Goal: Transaction & Acquisition: Purchase product/service

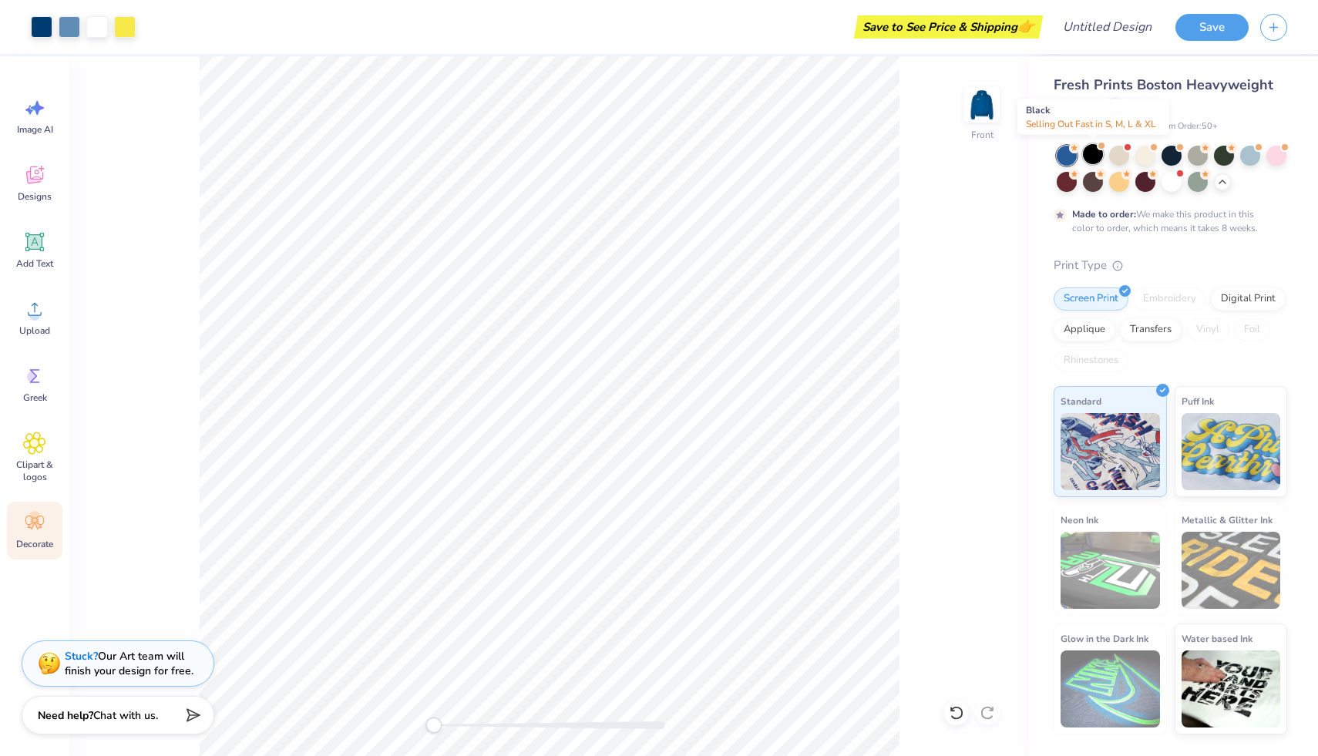
click at [1095, 154] on div at bounding box center [1093, 154] width 20 height 20
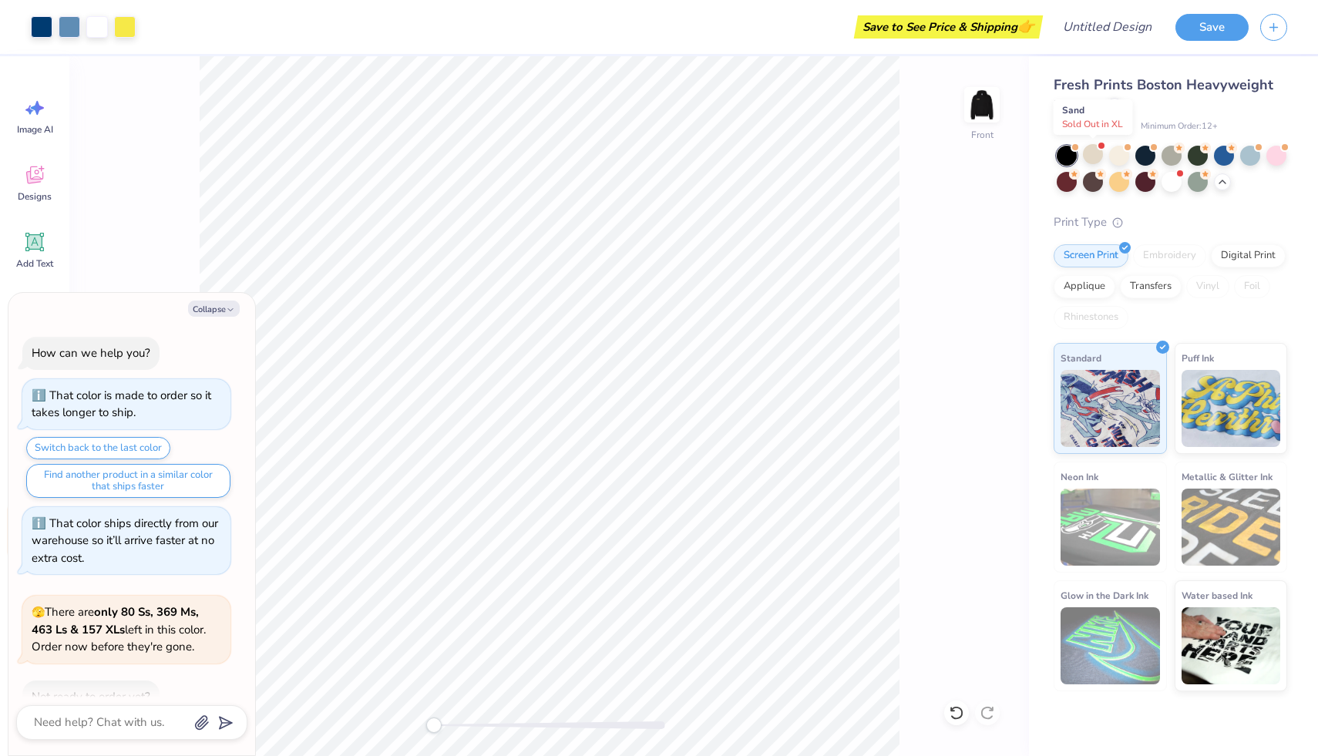
scroll to position [695, 0]
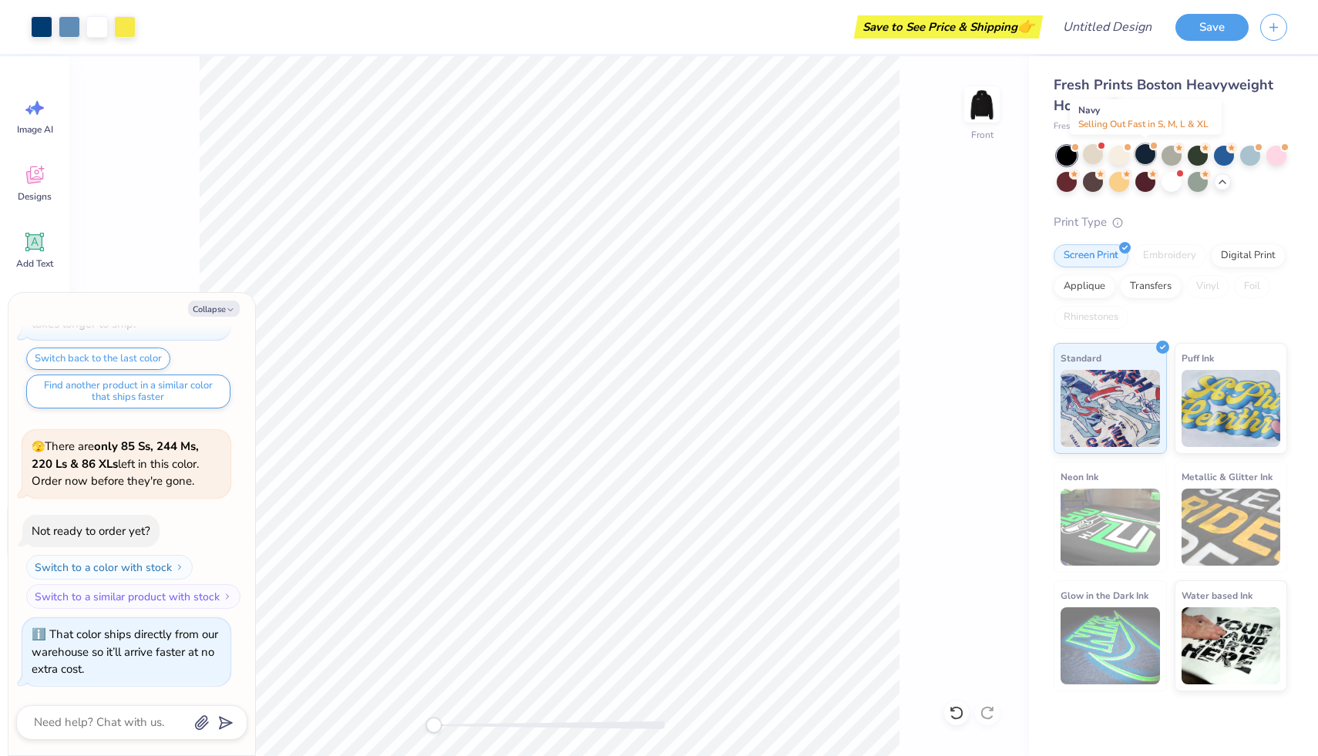
click at [1146, 152] on div at bounding box center [1146, 154] width 20 height 20
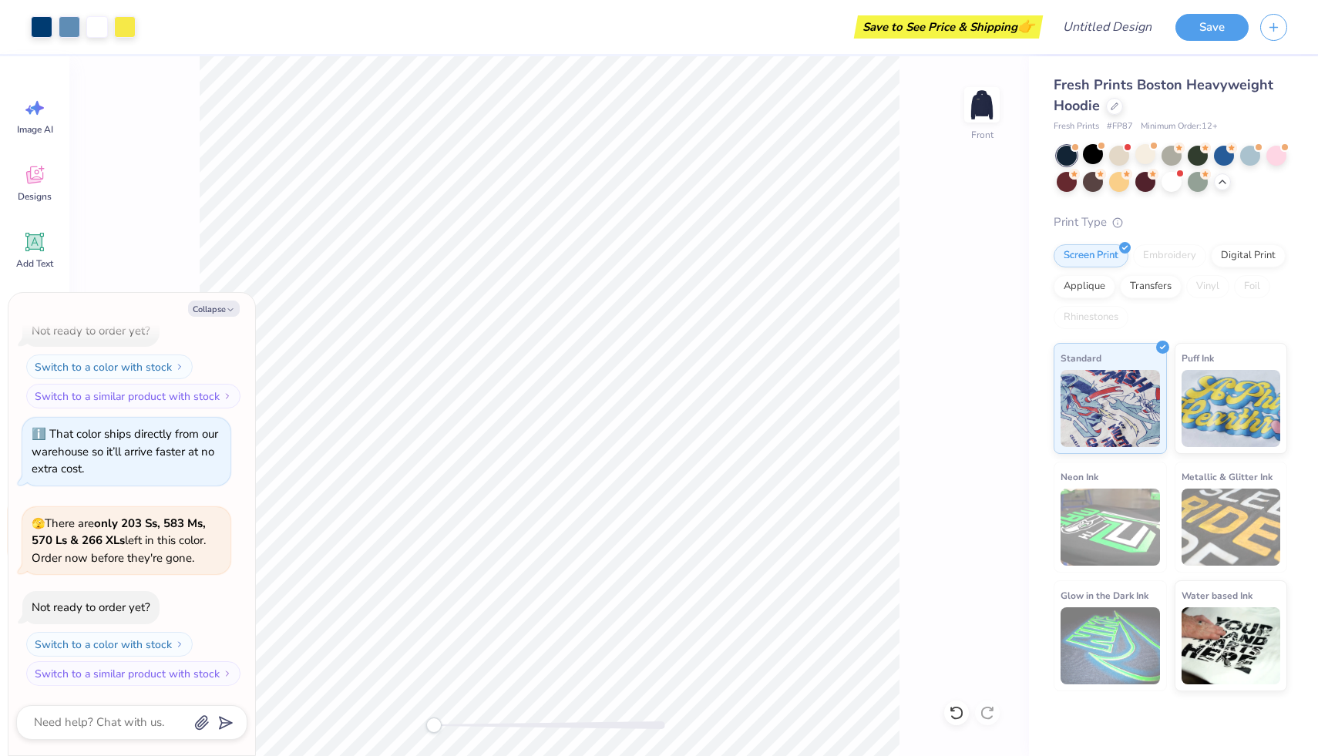
click at [325, 742] on div "Front" at bounding box center [549, 406] width 960 height 700
click at [991, 99] on img at bounding box center [982, 105] width 62 height 62
type textarea "x"
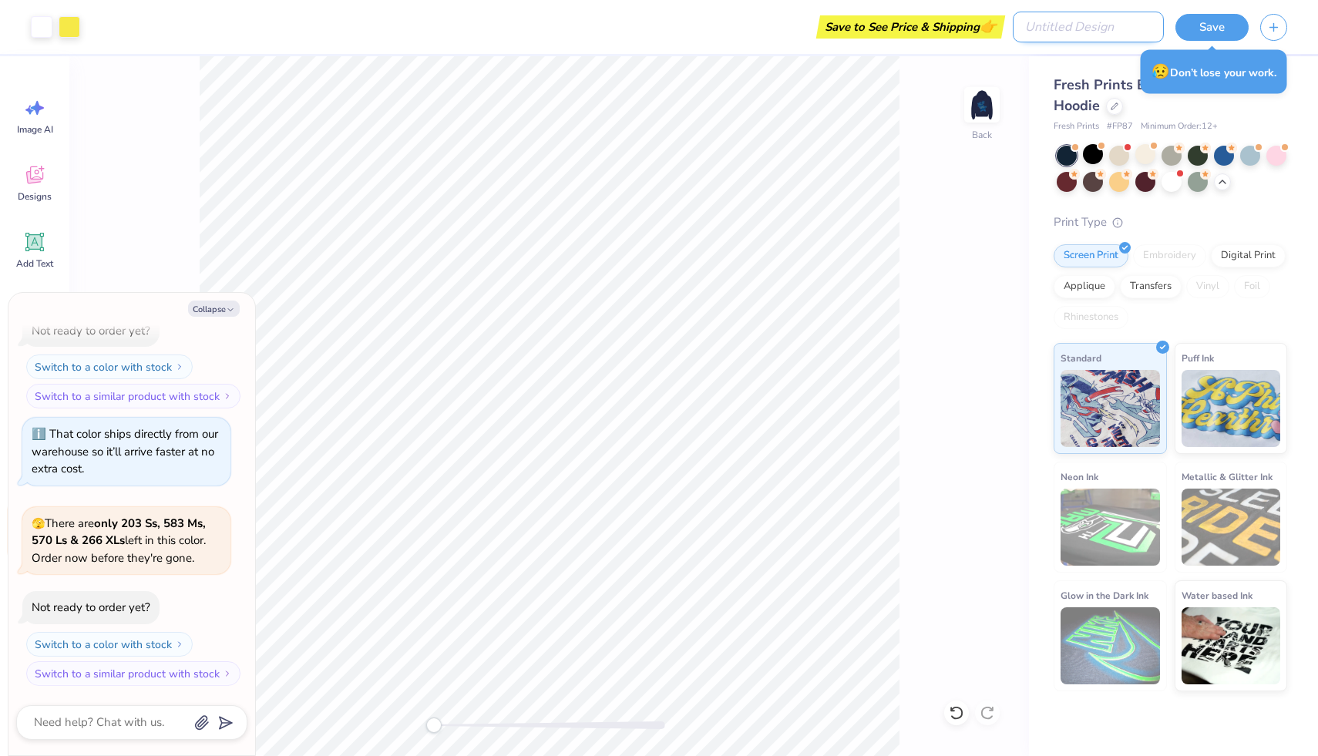
click at [1103, 26] on input "Design Title" at bounding box center [1088, 27] width 151 height 31
type input "C"
type textarea "x"
type input "CL"
type textarea "x"
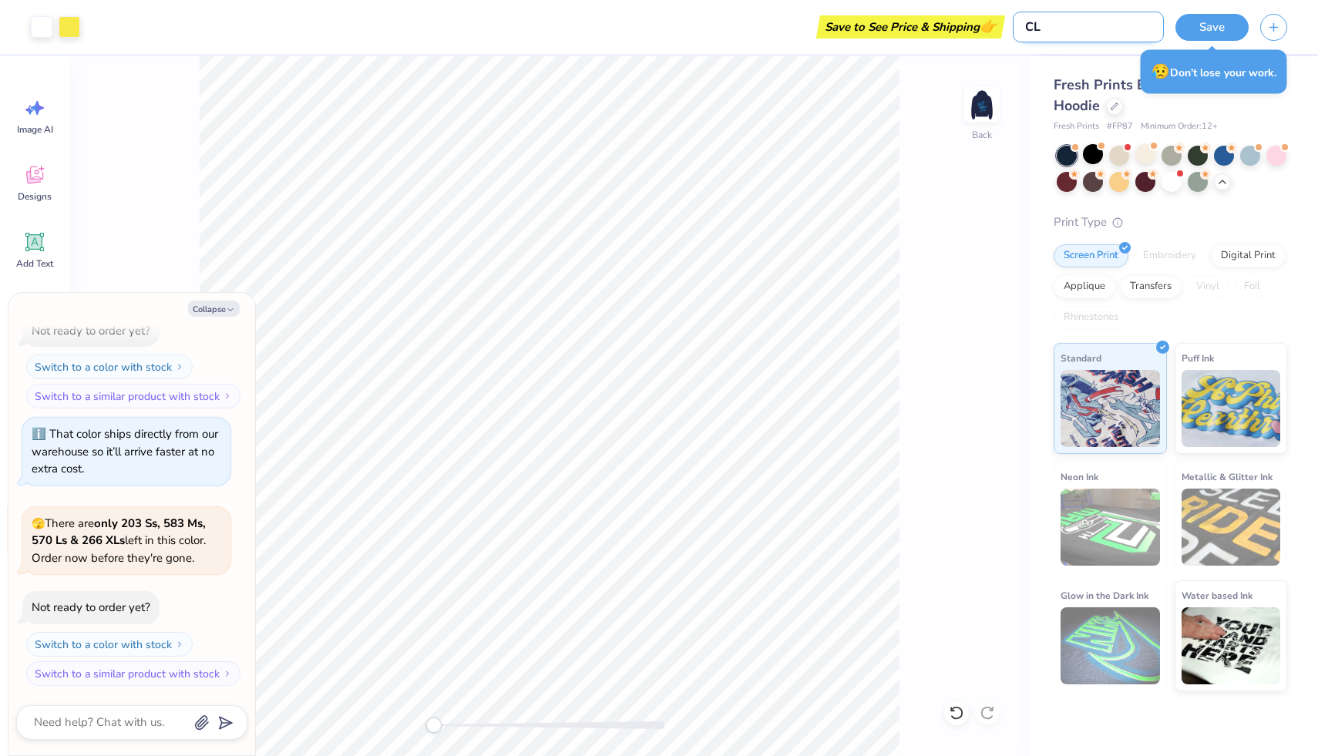
type input "CLu"
type textarea "x"
type input "CL"
type textarea "x"
type input "C"
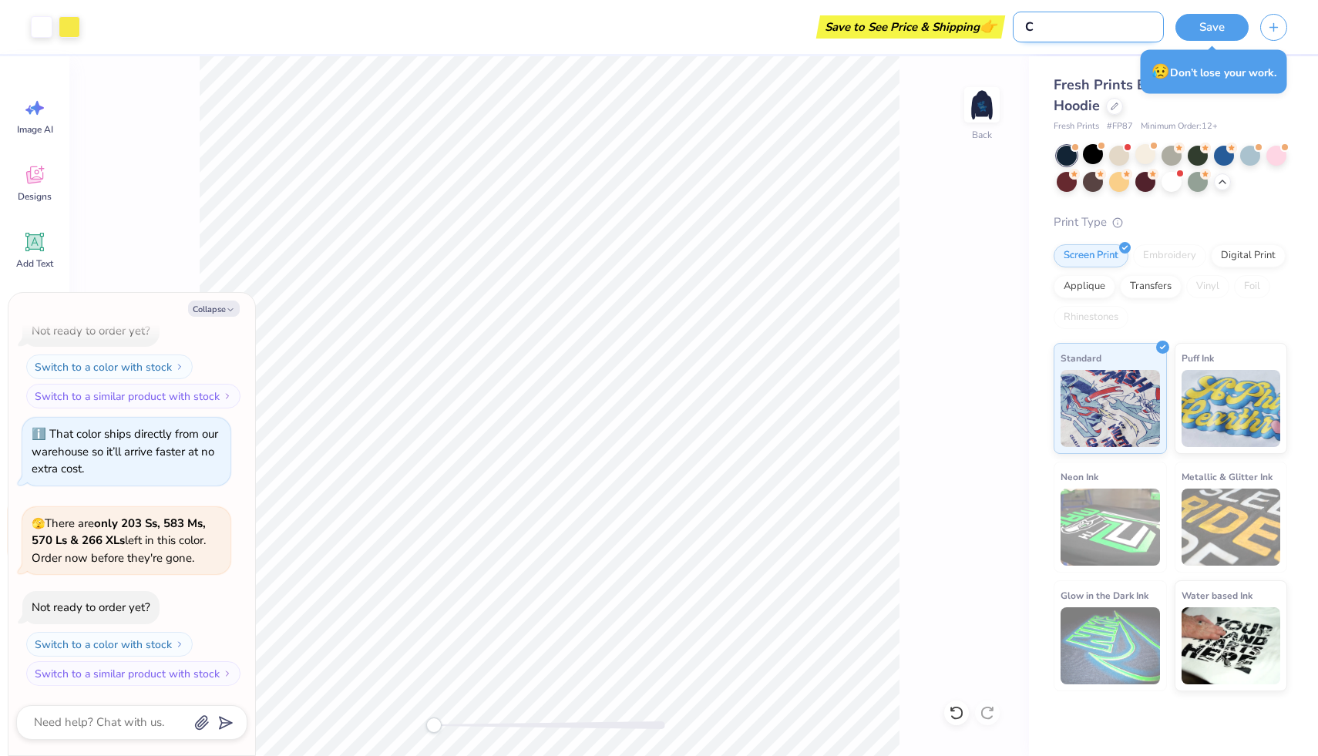
type textarea "x"
type input "Cl"
type textarea "x"
type input "Clu"
type textarea "x"
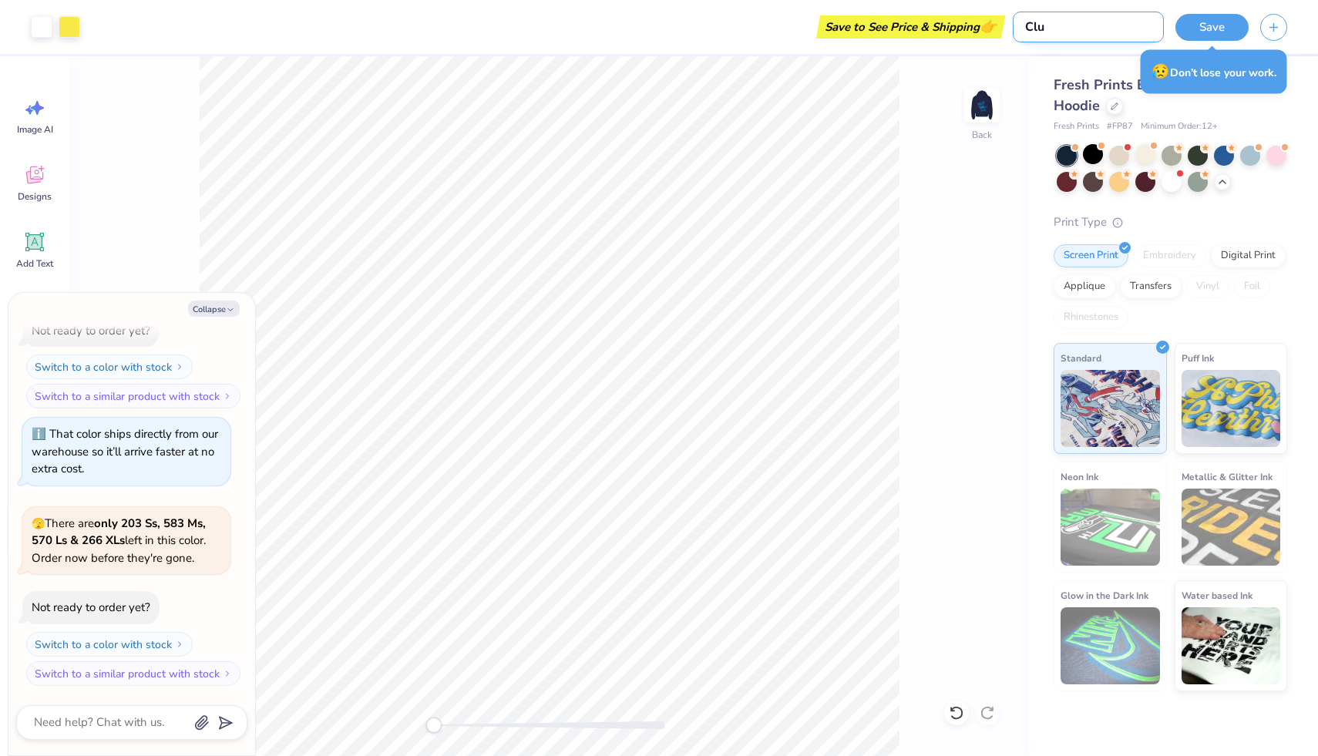
type input "Club"
type textarea "x"
type input "Club"
type textarea "x"
type input "Club F"
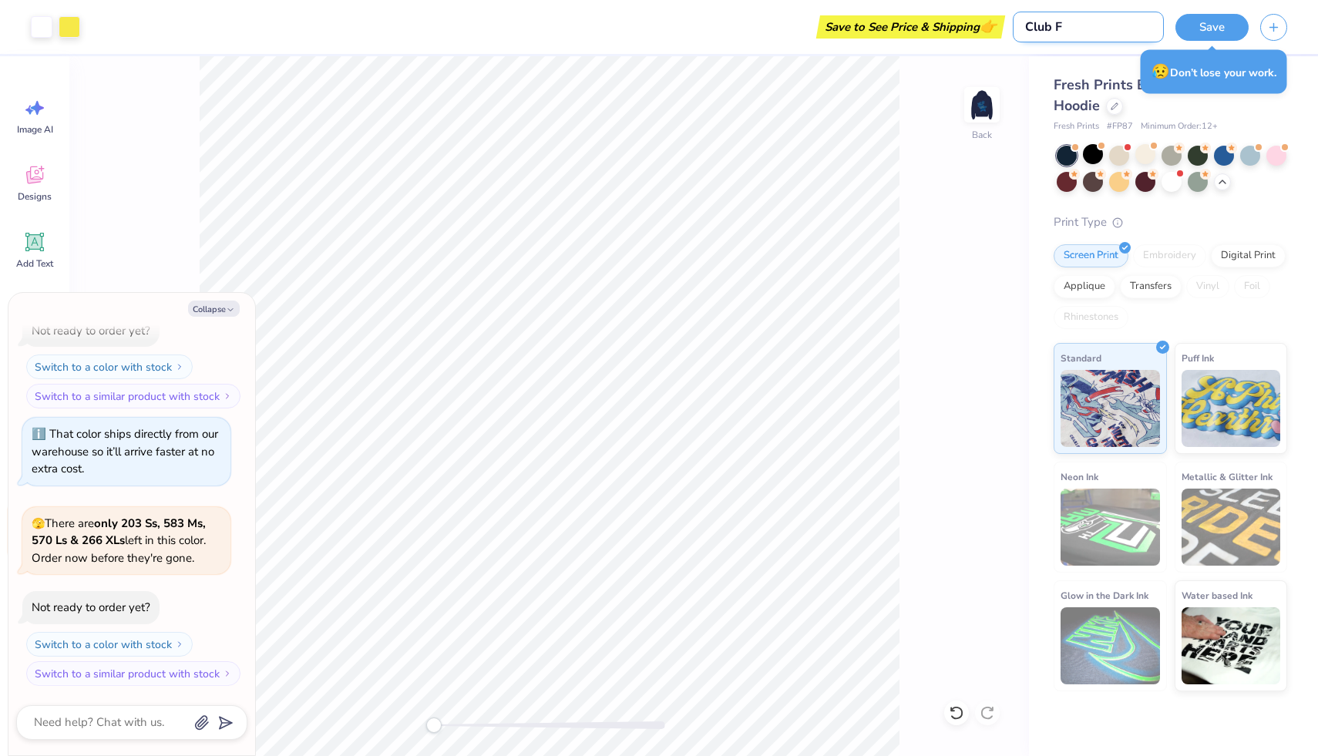
type textarea "x"
type input "Club Fi"
type textarea "x"
type input "Club Fie"
type textarea "x"
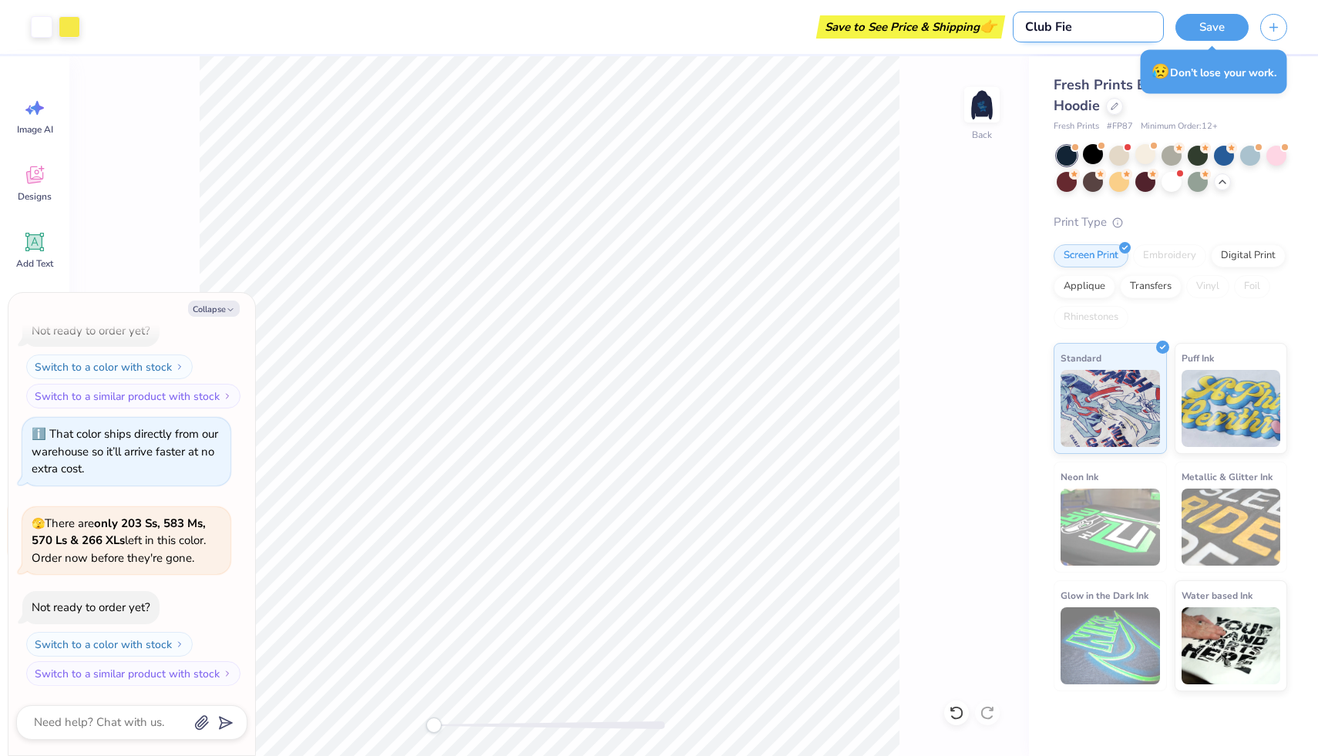
type input "Club Fiel"
type textarea "x"
type input "Club Field"
type textarea "x"
type input "Club Field"
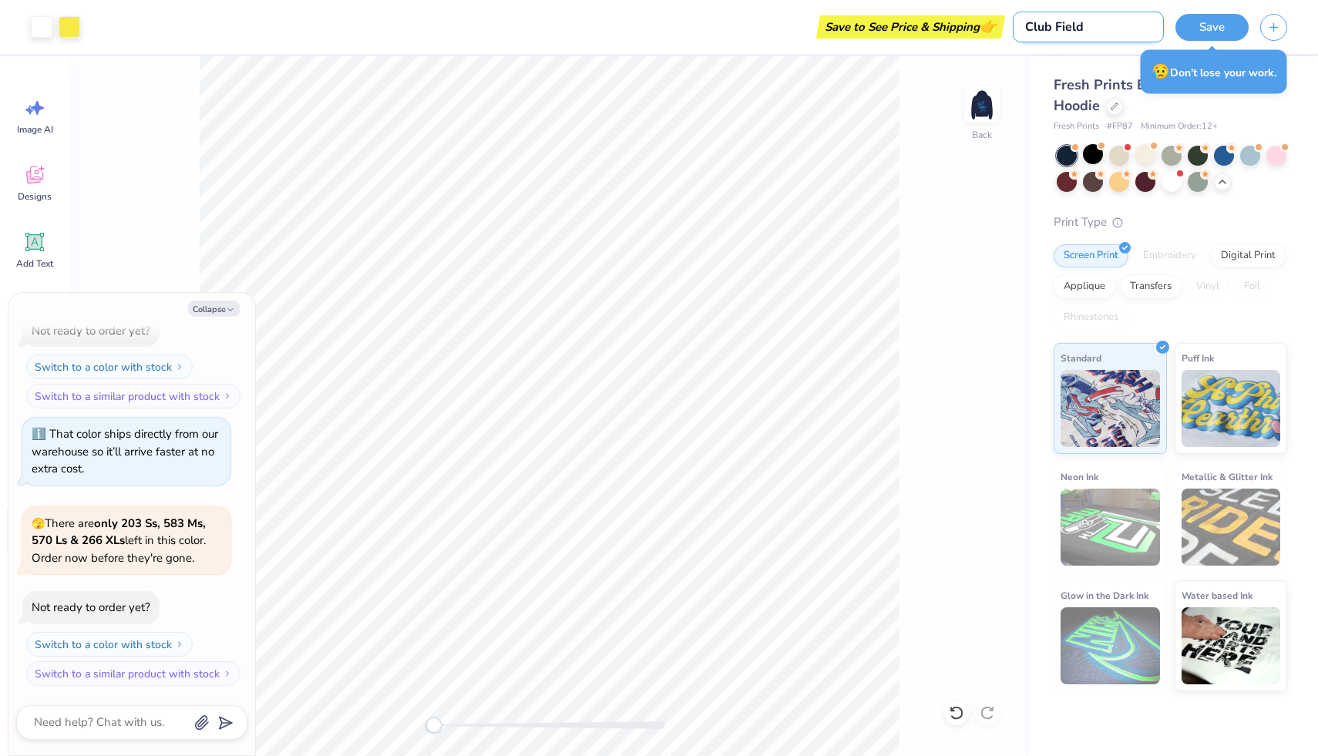
type textarea "x"
type input "Club Field H"
type textarea "x"
type input "Club Field Ho"
type textarea "x"
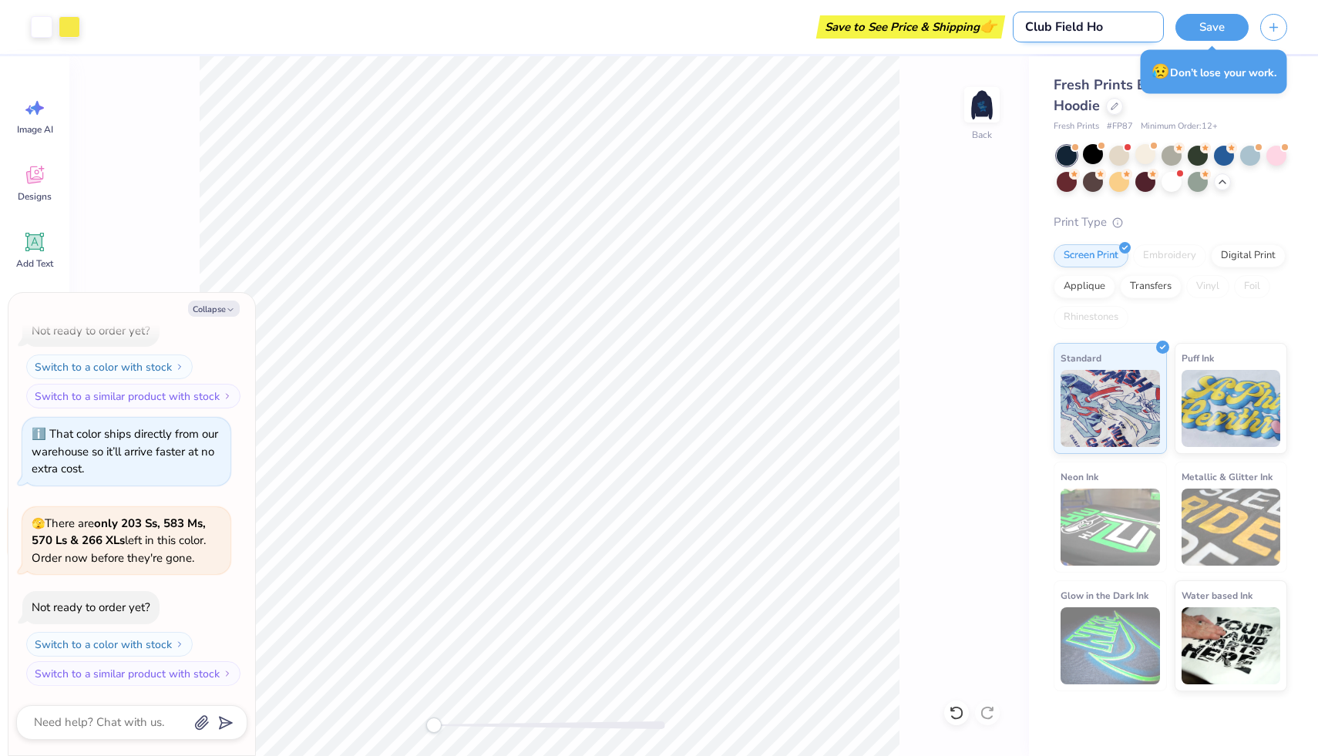
type input "Club Field Hoc"
type textarea "x"
type input "Club Field [PERSON_NAME]"
type textarea "x"
type input "Club Field Hocke"
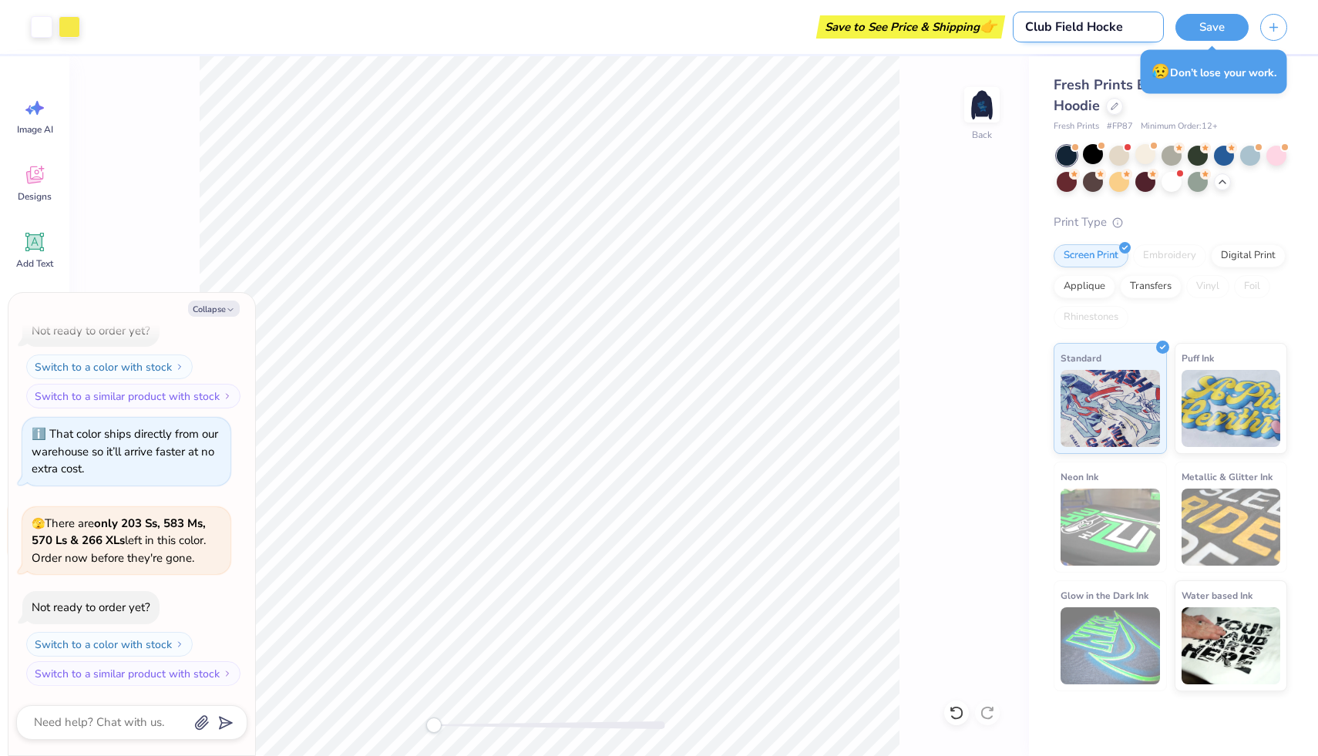
type textarea "x"
type input "Club Field Hockey"
type textarea "x"
type input "Club Field Hockey"
click at [1201, 26] on button "Save" at bounding box center [1212, 25] width 73 height 27
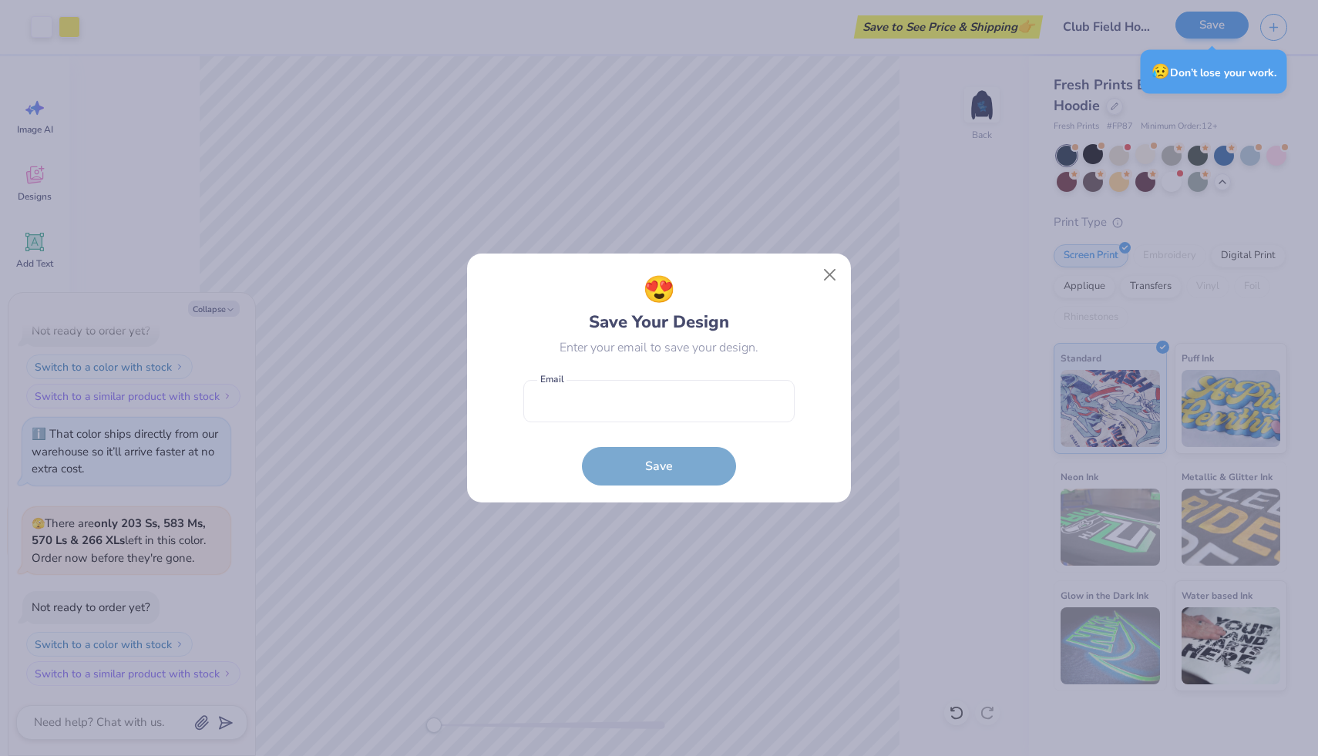
type textarea "x"
click at [658, 405] on input "email" at bounding box center [658, 401] width 271 height 42
type input "[EMAIL_ADDRESS][DOMAIN_NAME]"
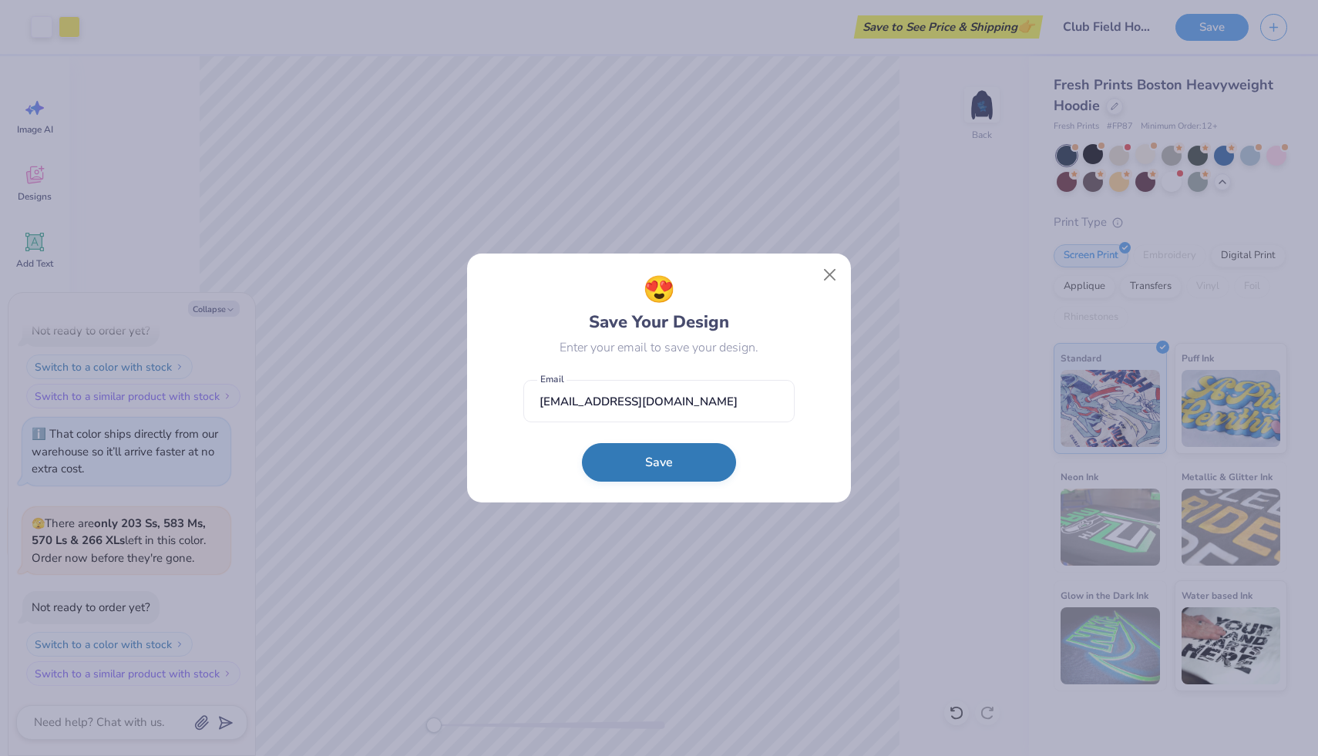
click at [649, 461] on button "Save" at bounding box center [659, 462] width 154 height 39
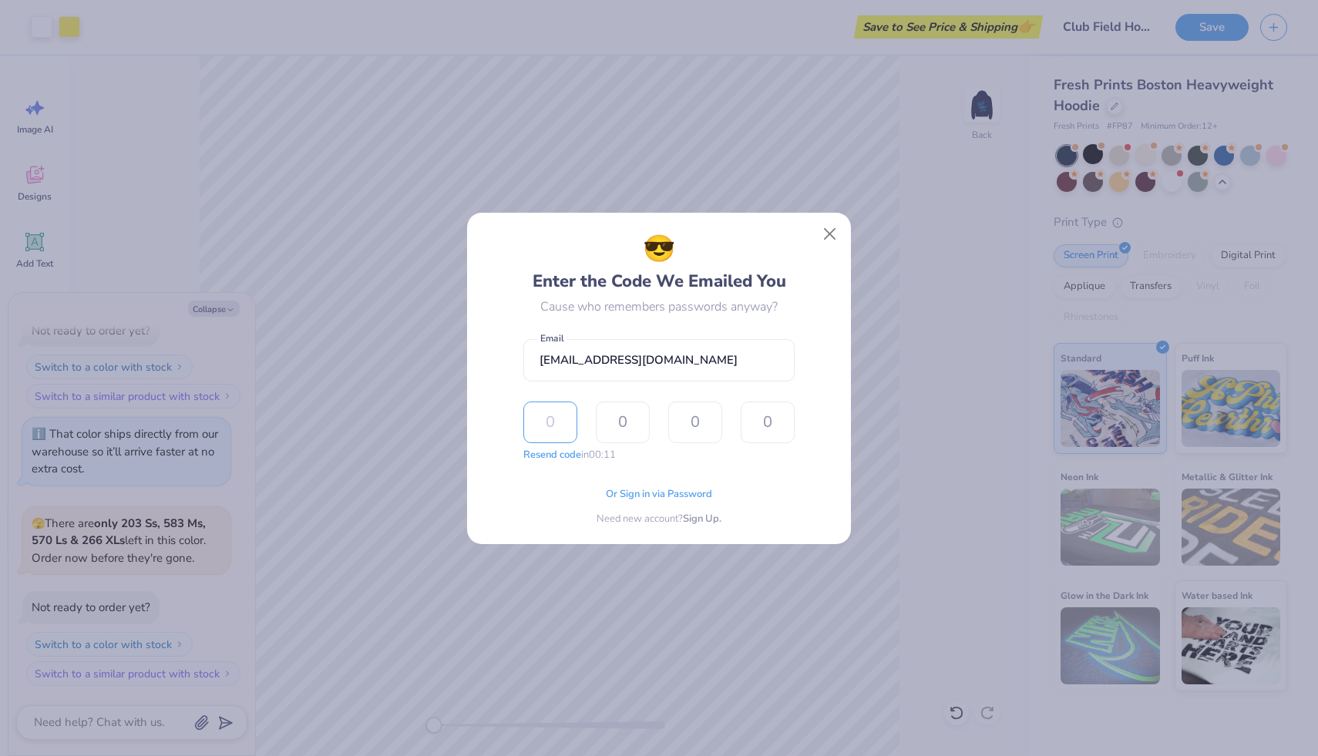
type input "6"
type input "1"
type input "3"
type input "2"
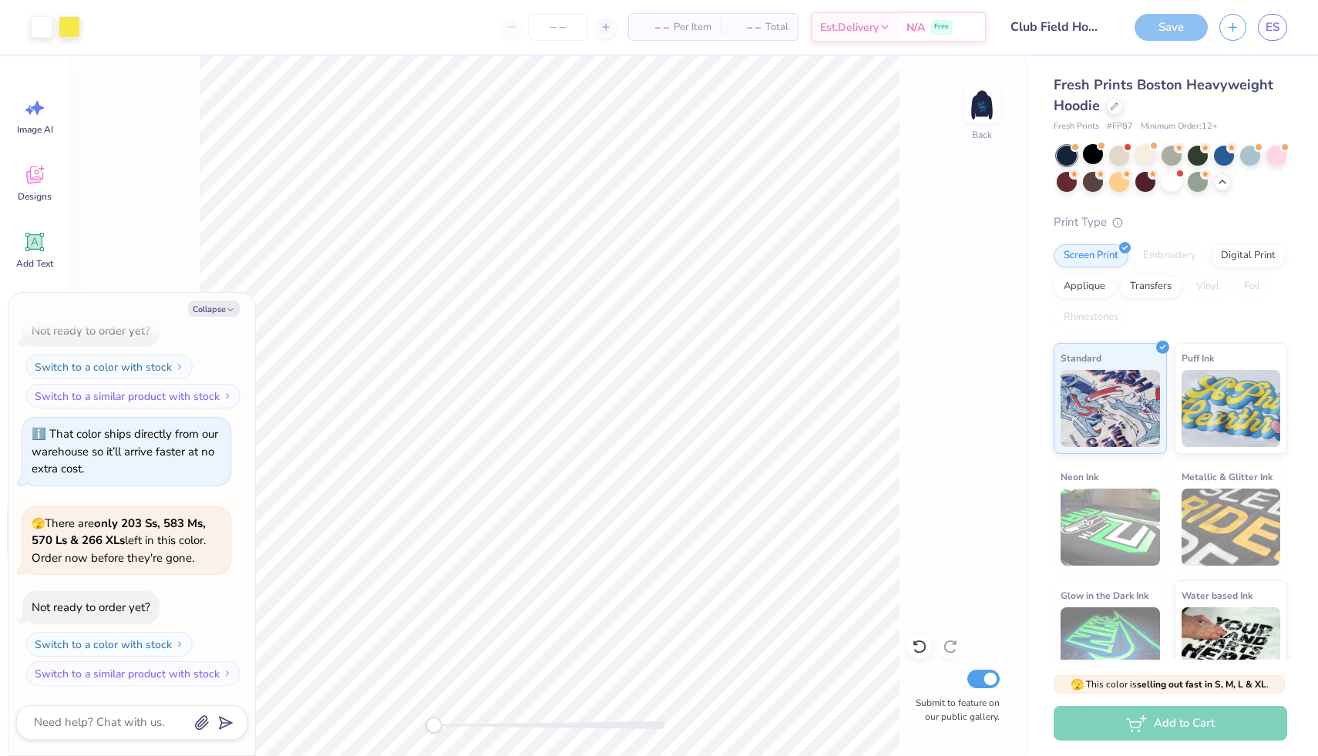
type textarea "x"
click at [561, 28] on input "number" at bounding box center [558, 27] width 60 height 28
type input "24"
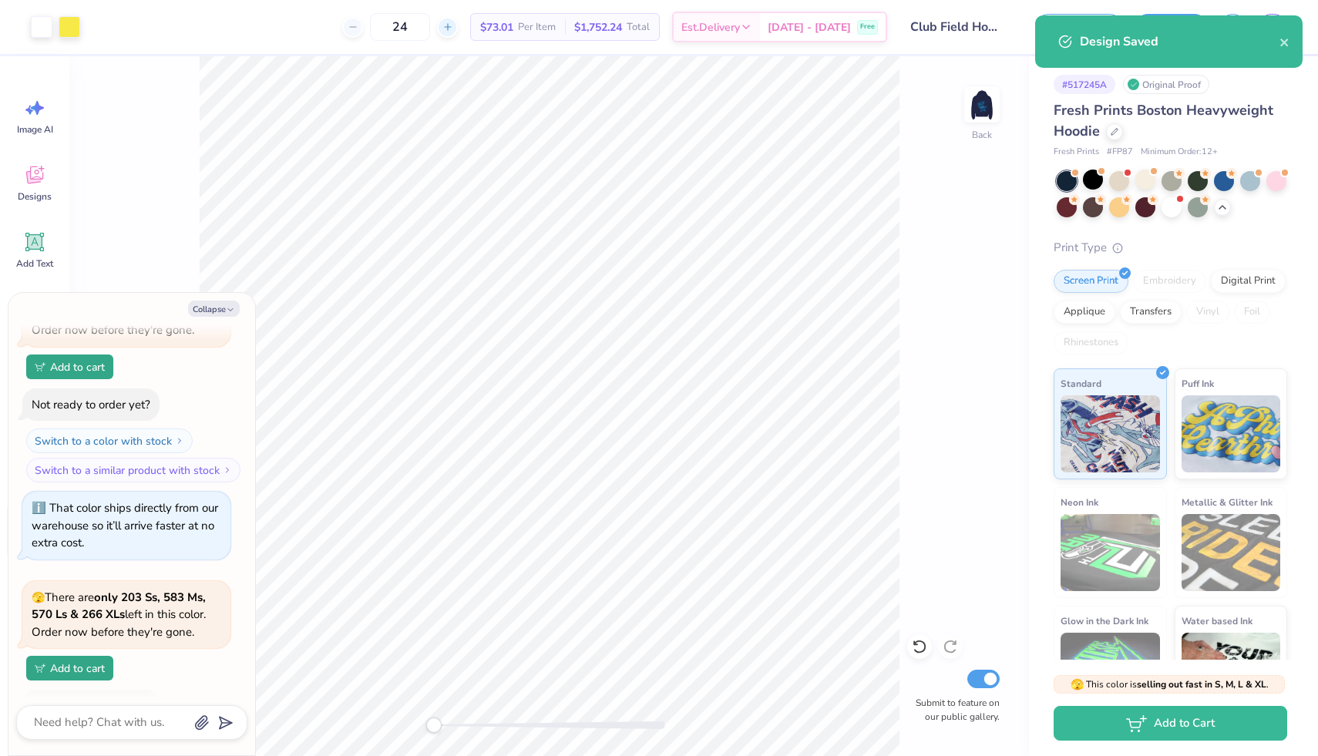
scroll to position [969, 0]
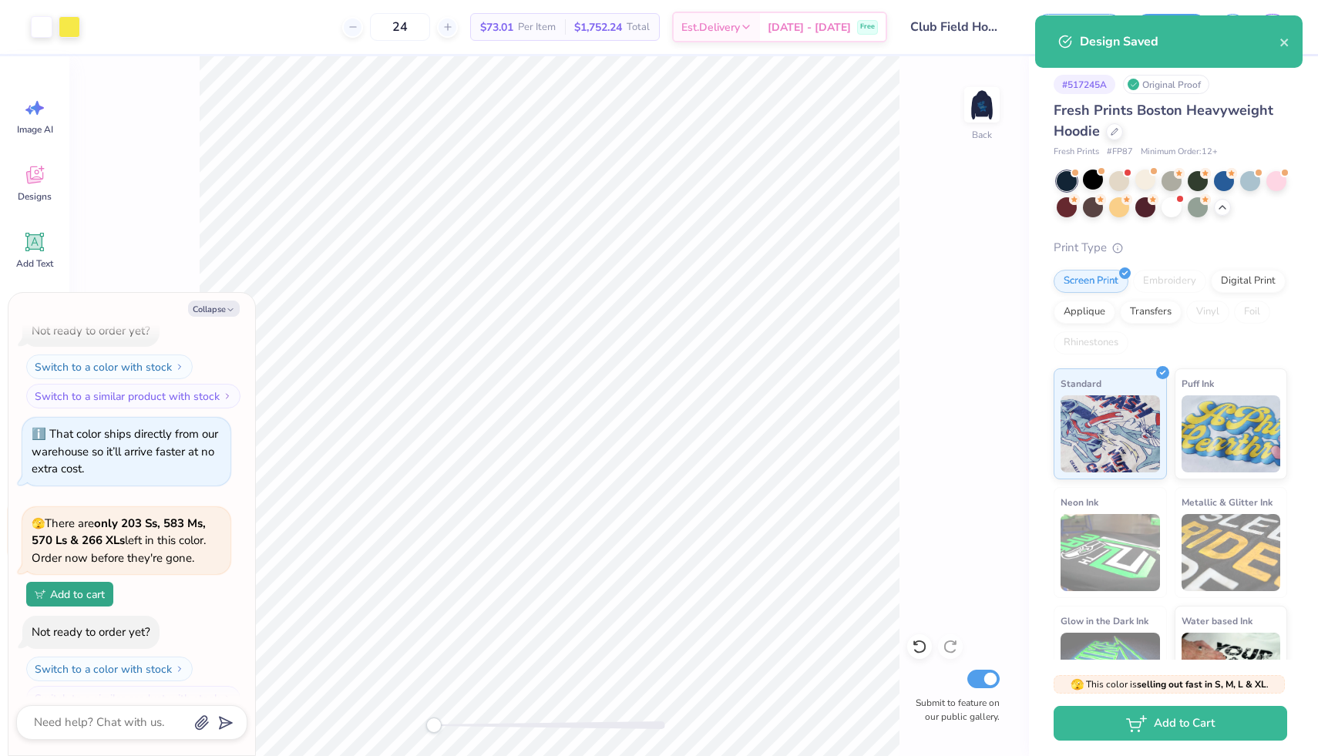
type textarea "x"
type input "24"
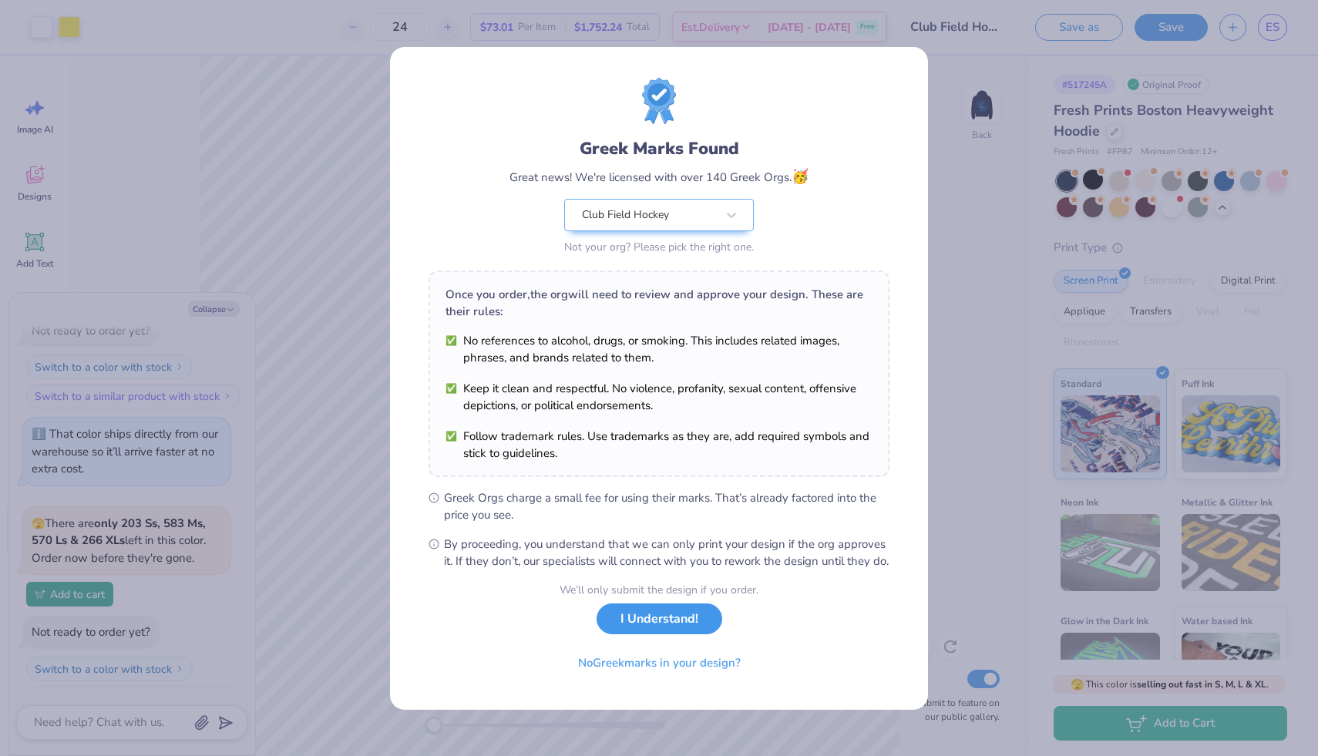
click at [678, 635] on button "I Understand!" at bounding box center [660, 620] width 126 height 32
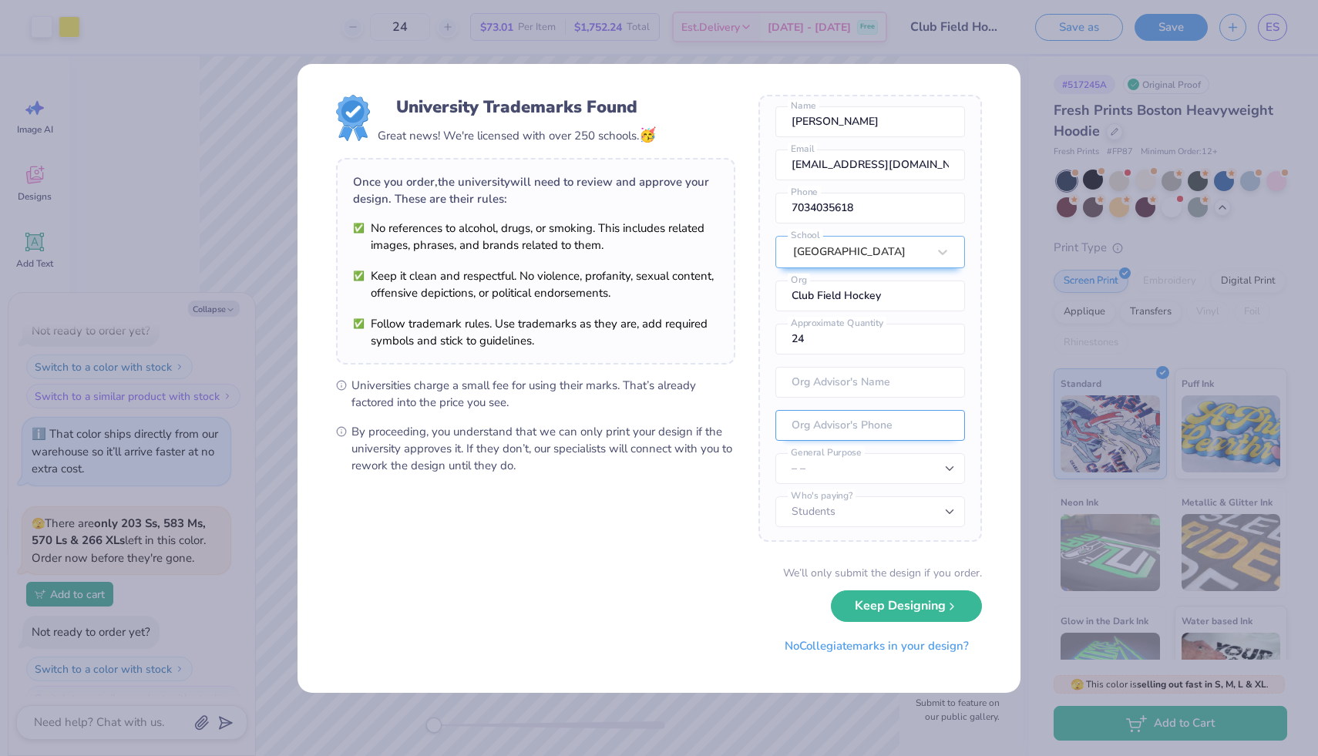
scroll to position [57, 0]
click at [896, 610] on button "Keep Designing" at bounding box center [906, 603] width 151 height 32
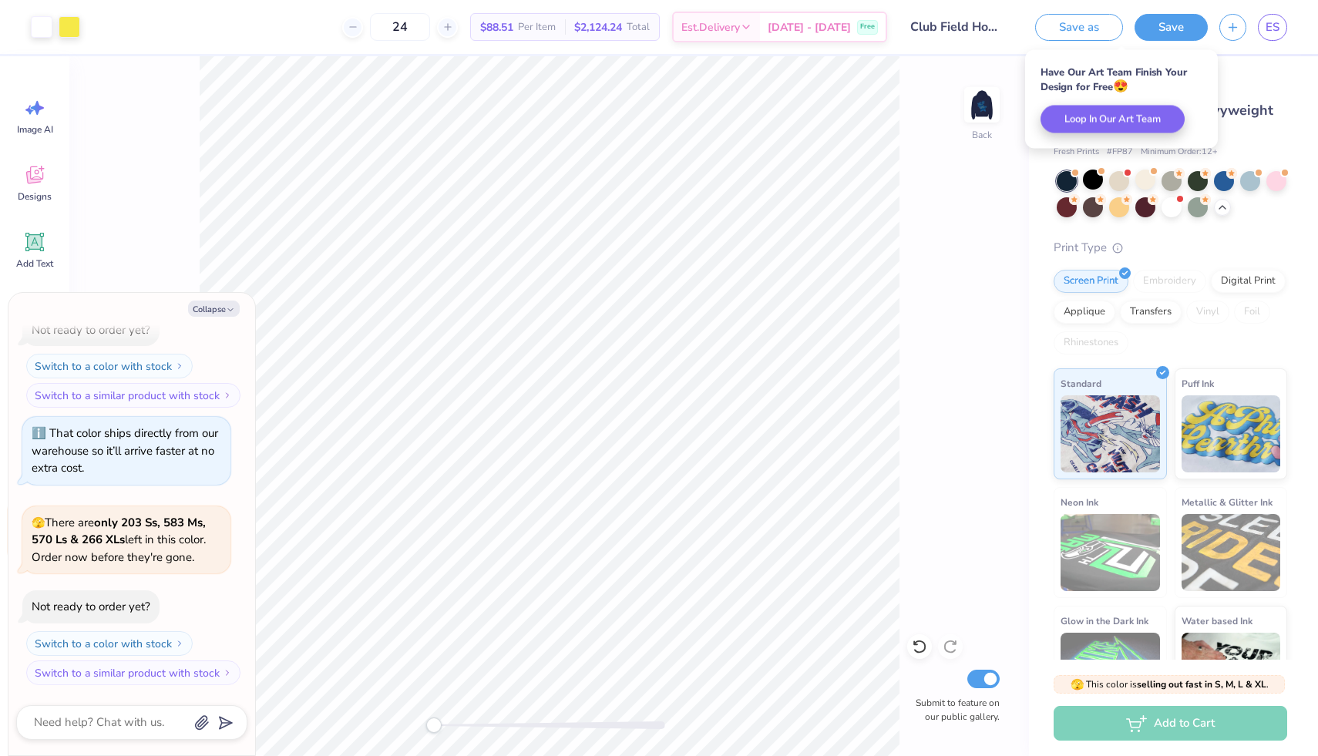
scroll to position [895, 0]
type textarea "x"
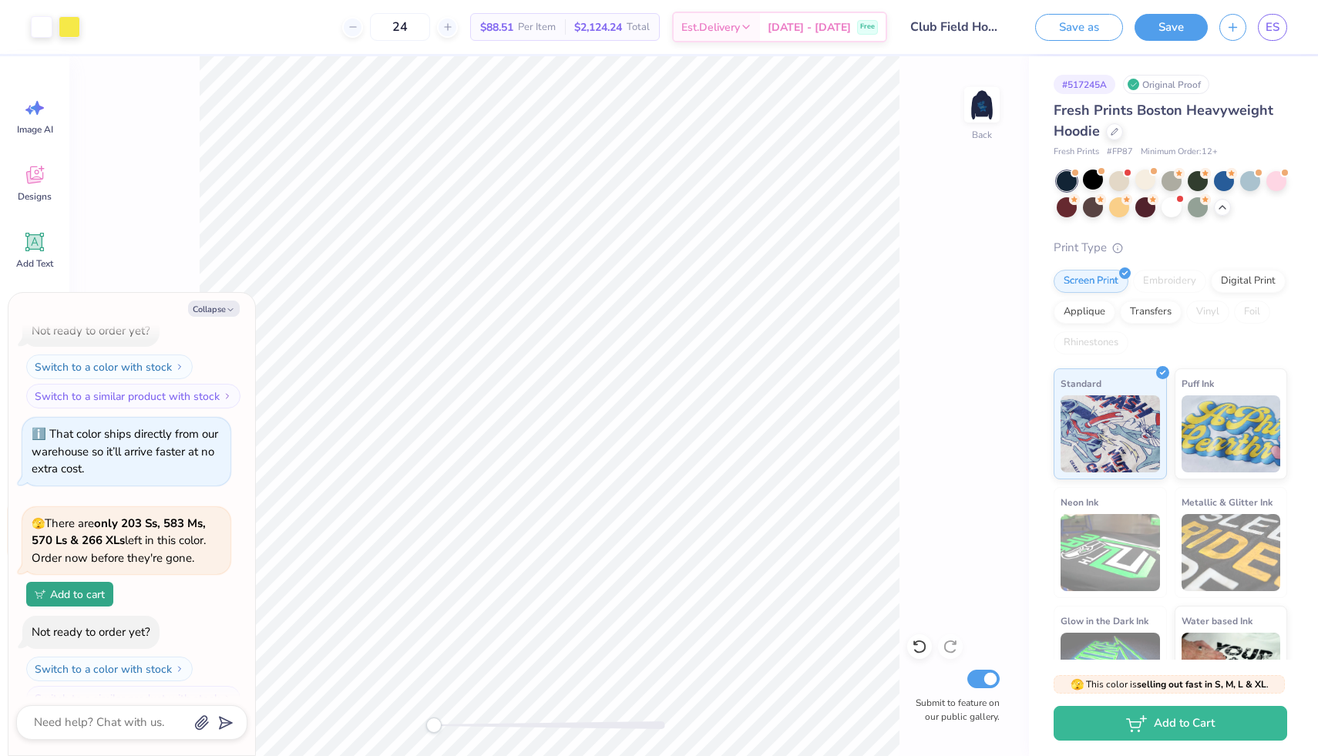
type input "2"
type input "30"
type textarea "x"
type input "3"
type textarea "x"
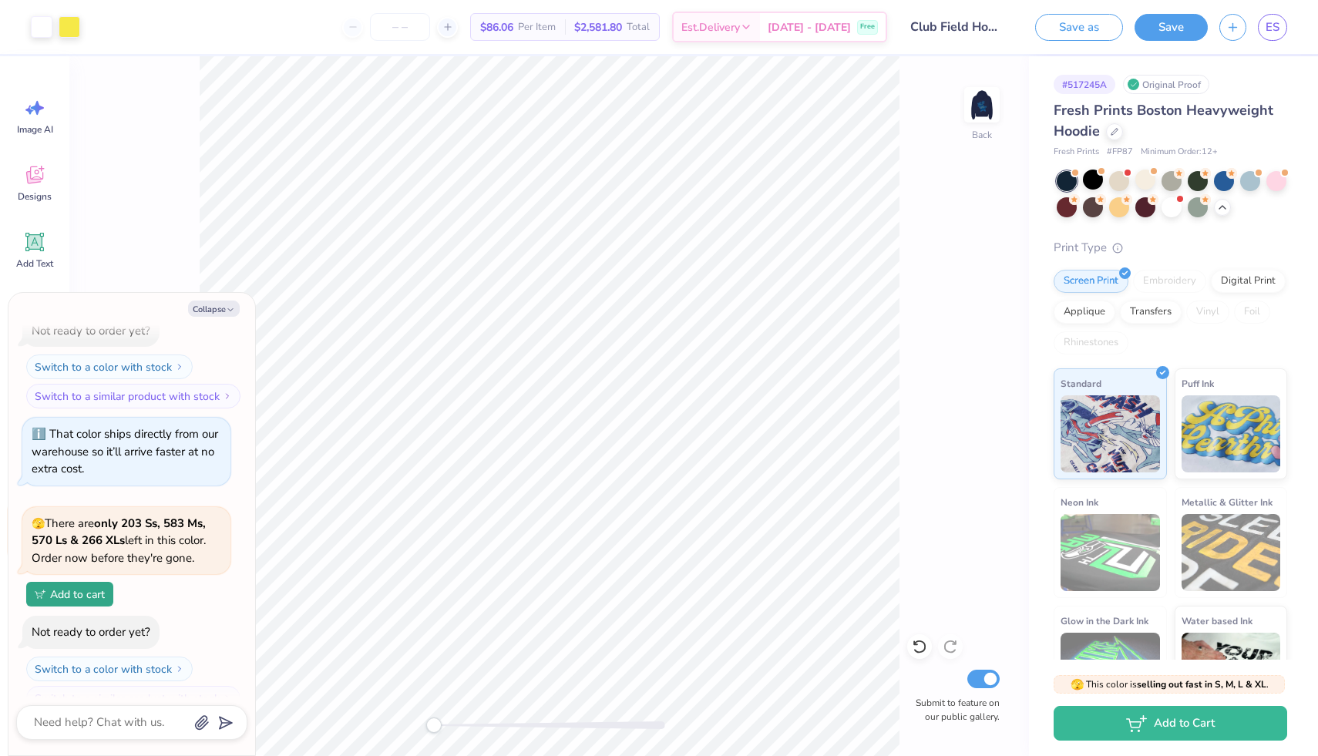
scroll to position [895, 0]
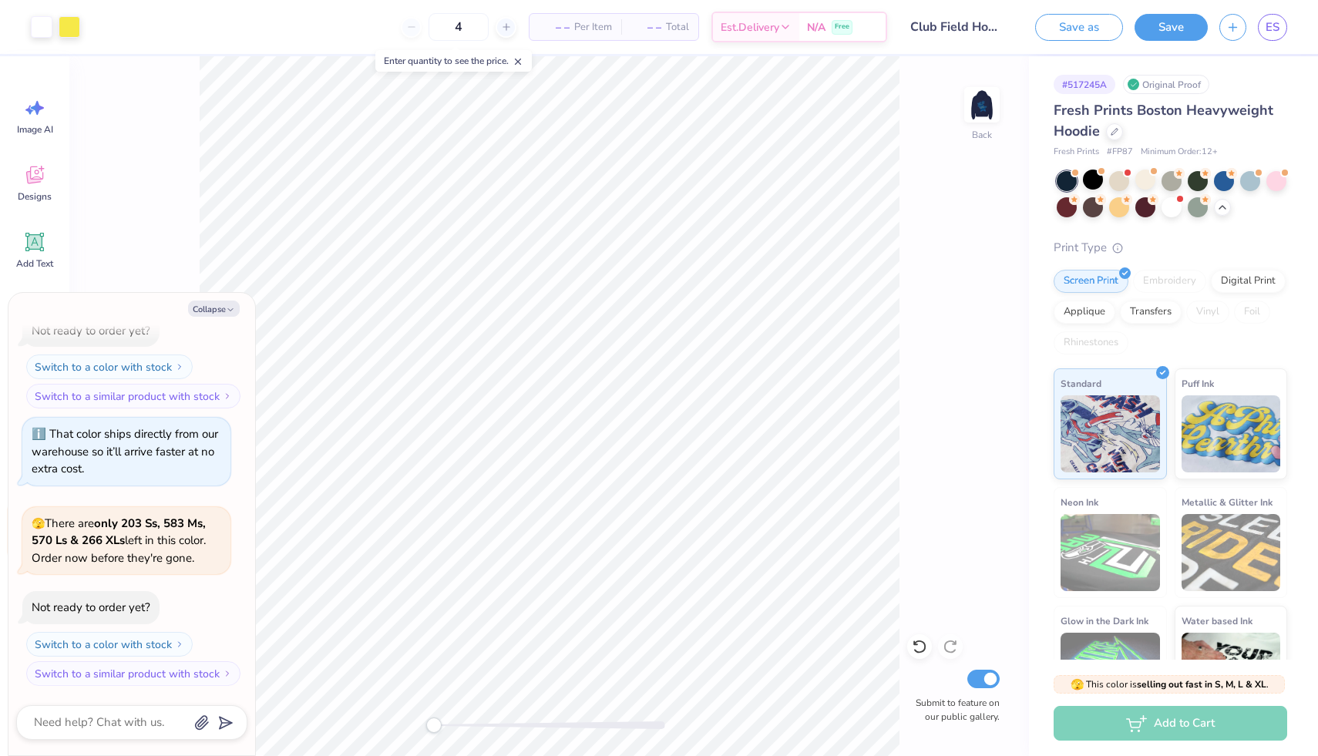
type input "40"
type textarea "x"
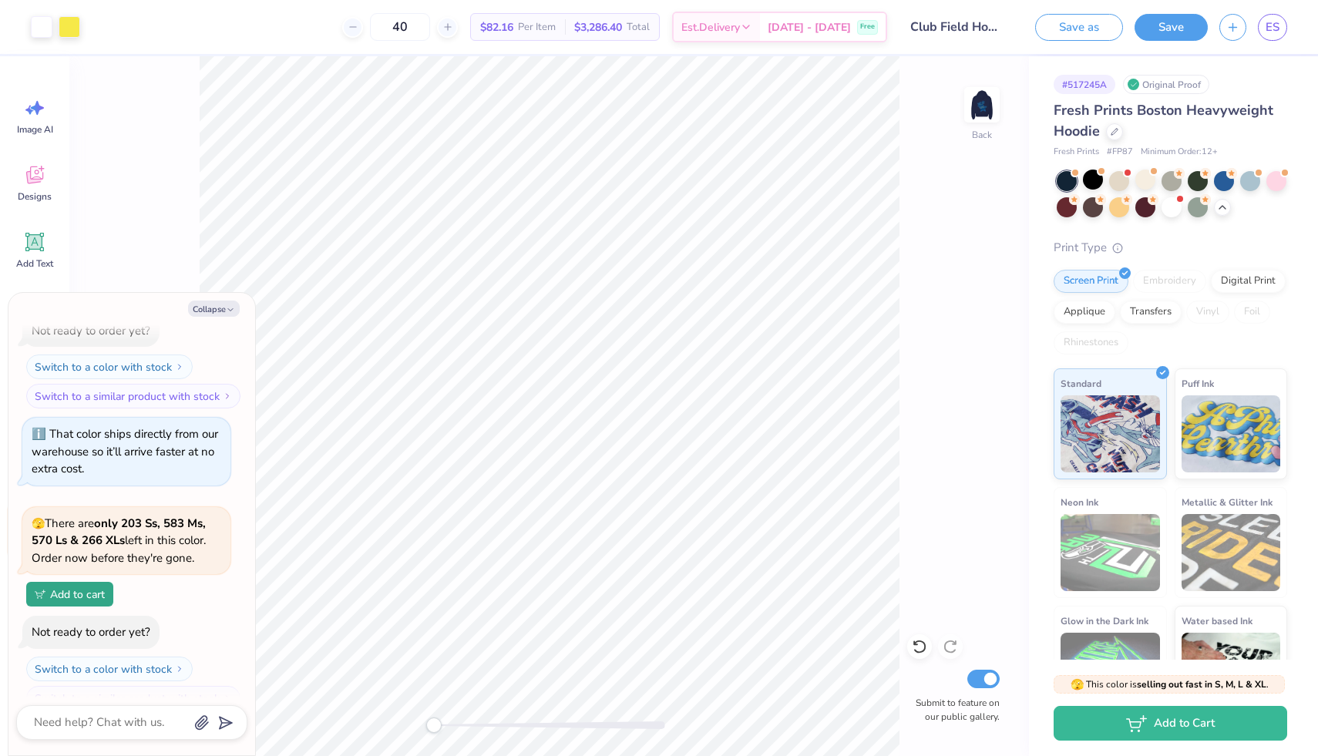
type input "4"
type textarea "x"
type input "5"
type textarea "x"
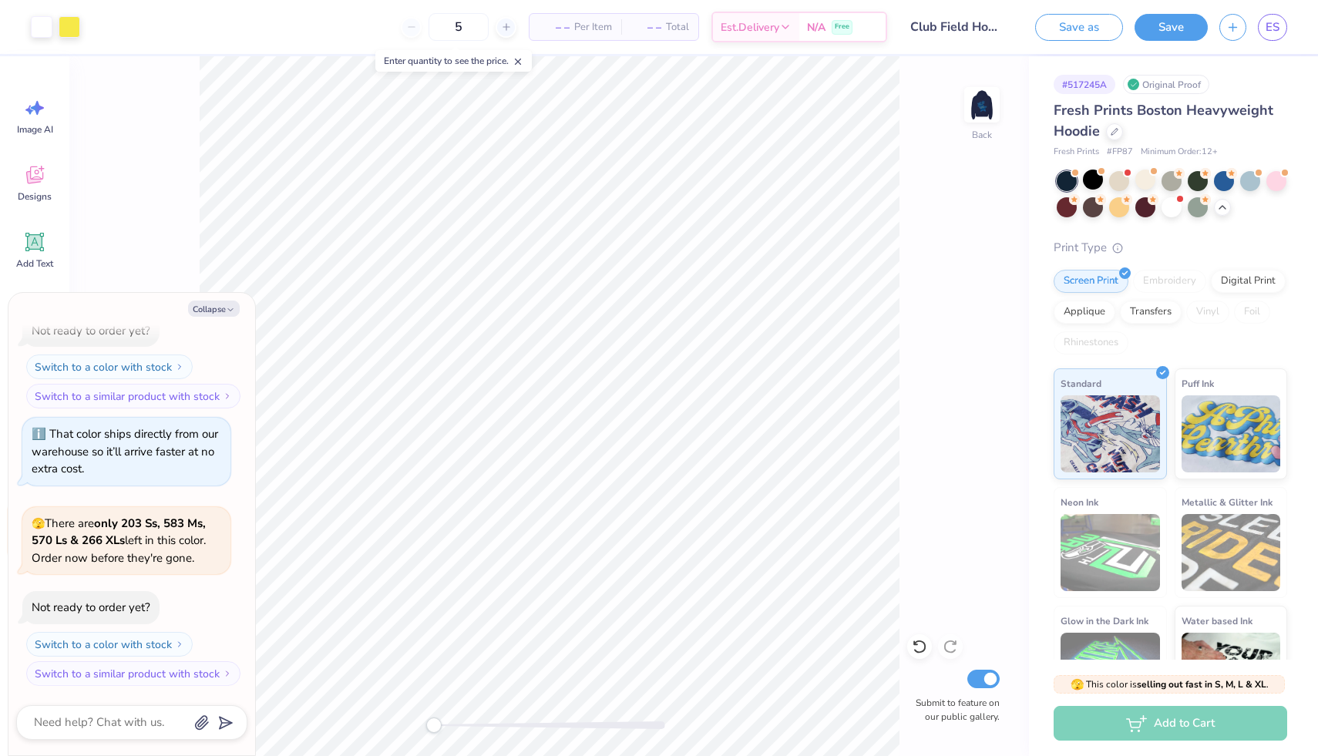
type input "50"
type textarea "x"
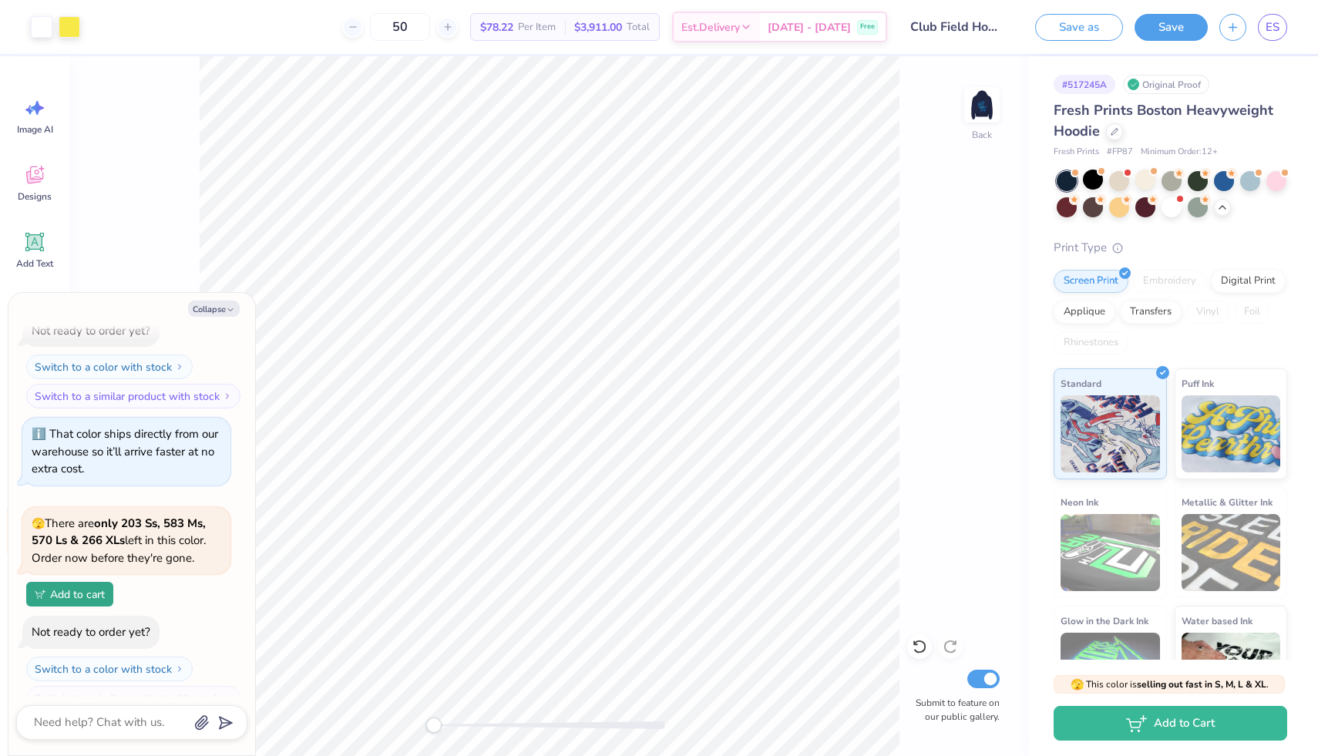
type input "5"
type textarea "x"
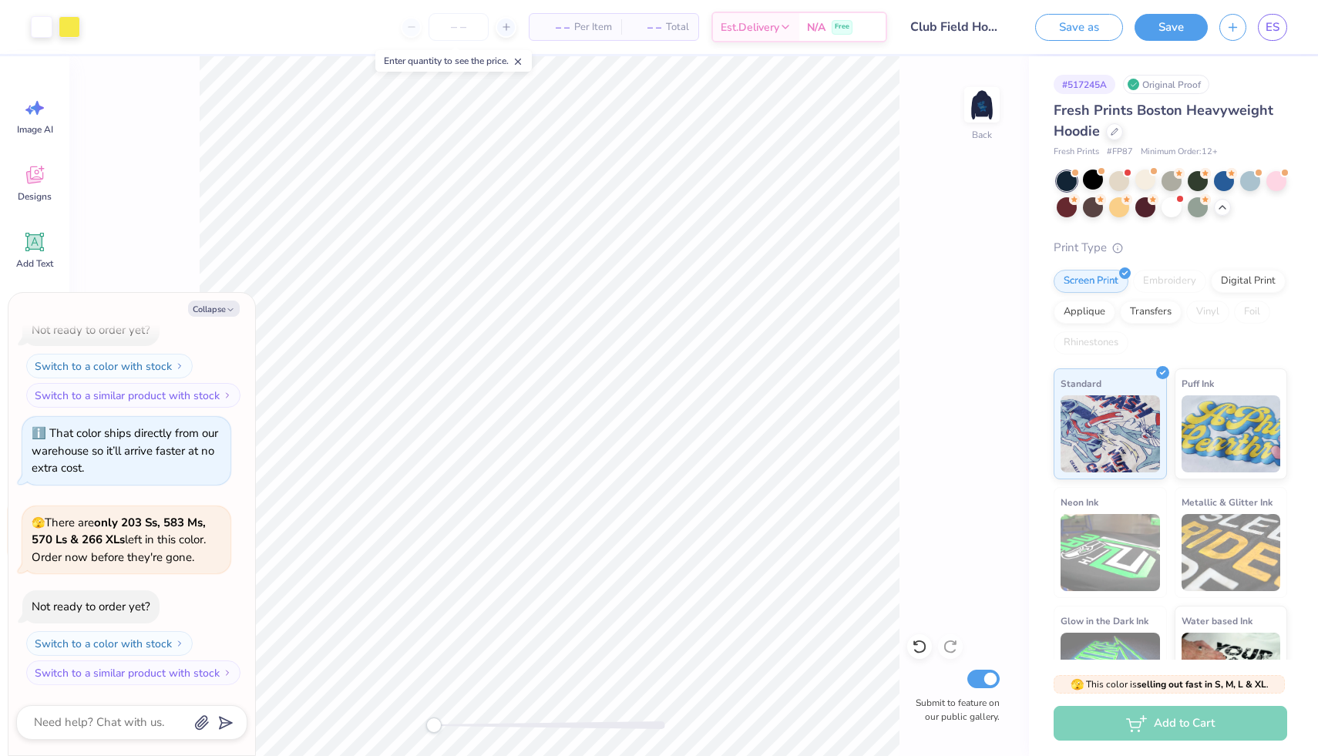
scroll to position [895, 0]
type input "60"
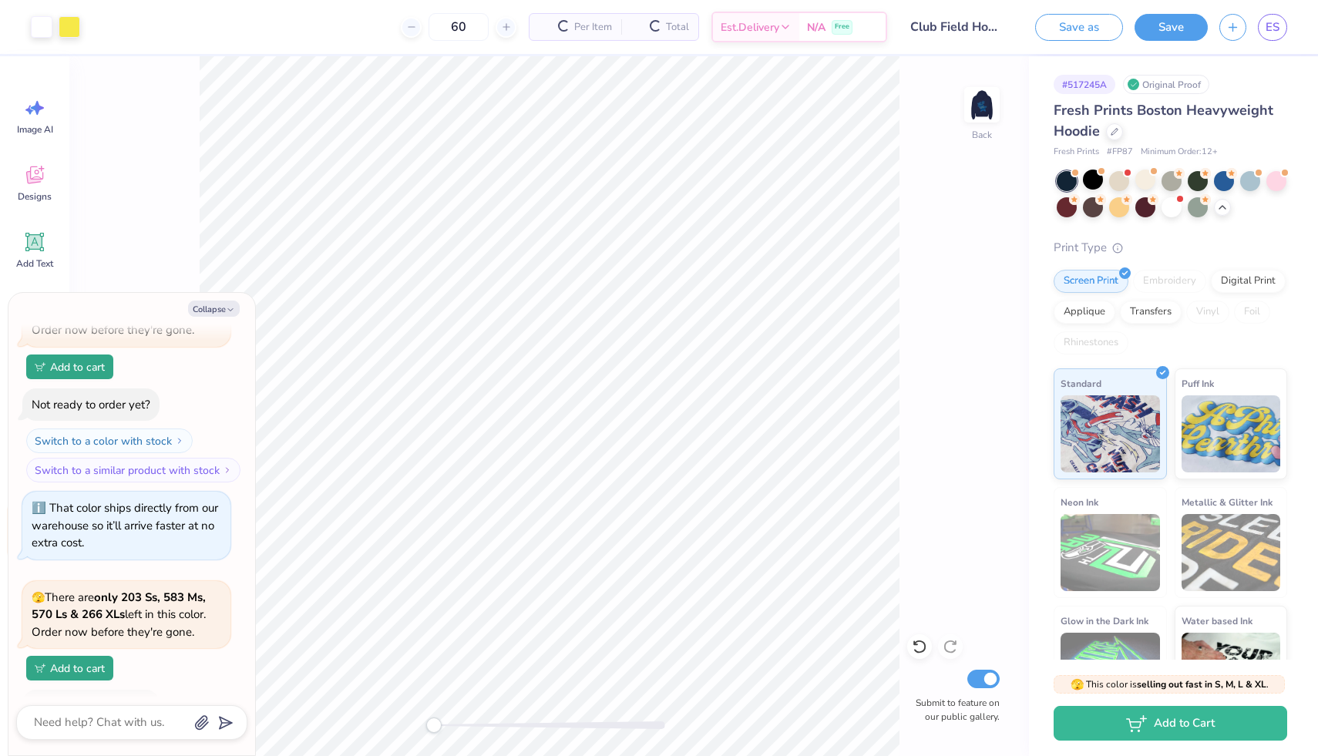
scroll to position [969, 0]
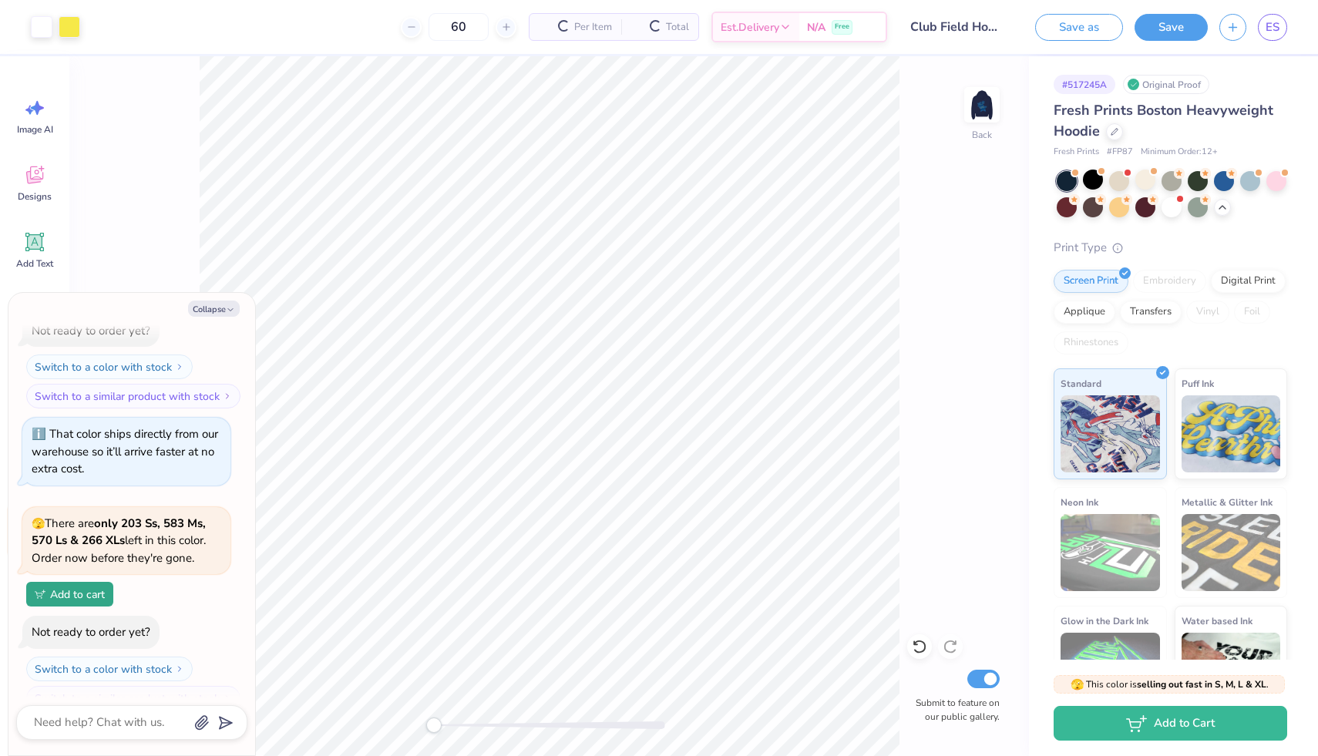
type textarea "x"
type input "6"
type textarea "x"
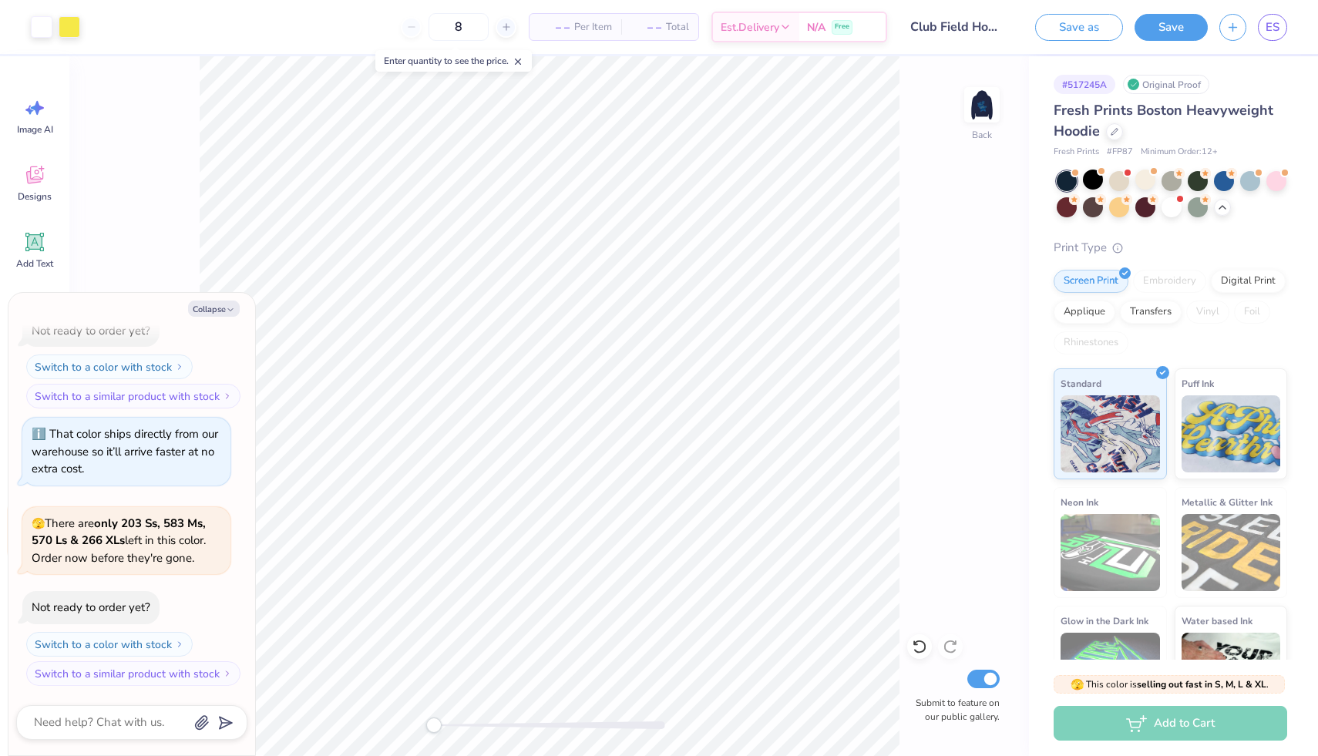
type input "80"
type textarea "x"
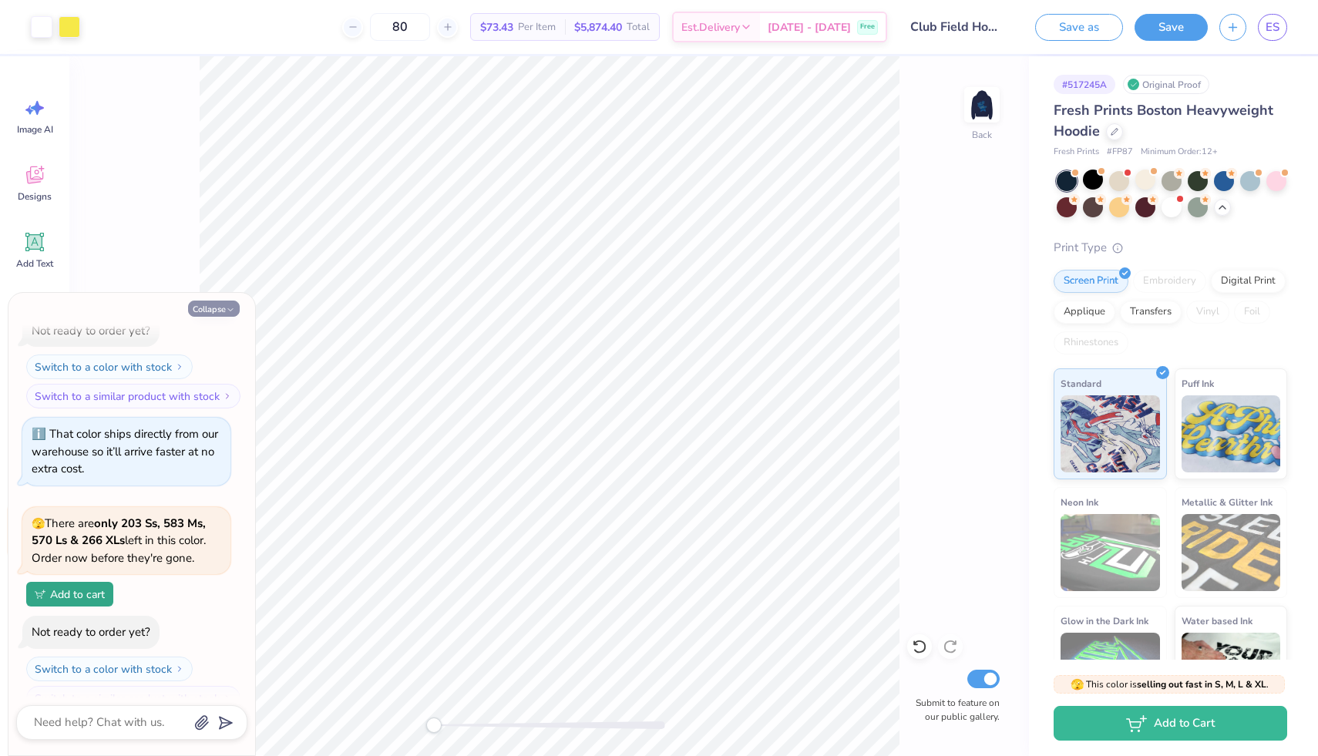
type input "80"
click at [234, 309] on icon "button" at bounding box center [230, 309] width 9 height 9
type textarea "x"
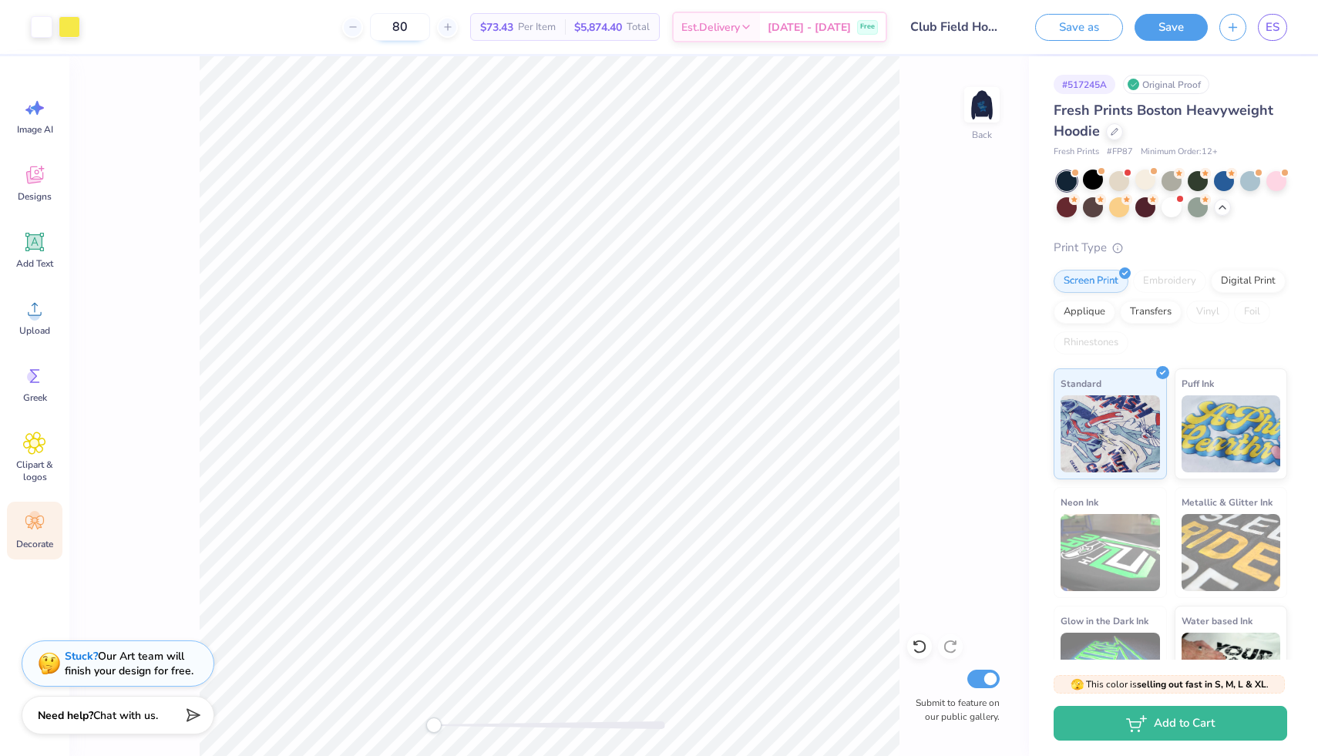
click at [423, 32] on input "80" at bounding box center [400, 27] width 60 height 28
type input "8"
type input "24"
click at [987, 111] on img at bounding box center [982, 105] width 62 height 62
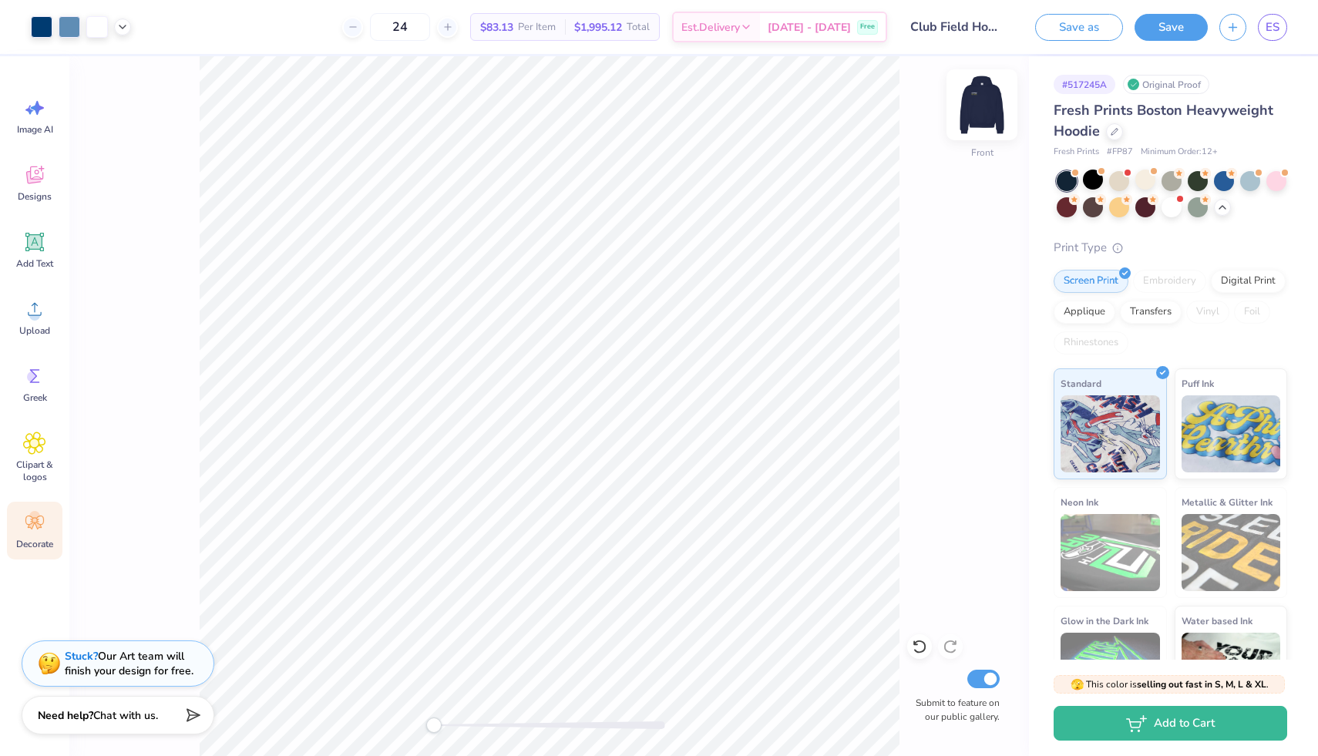
click at [985, 110] on img at bounding box center [982, 105] width 62 height 62
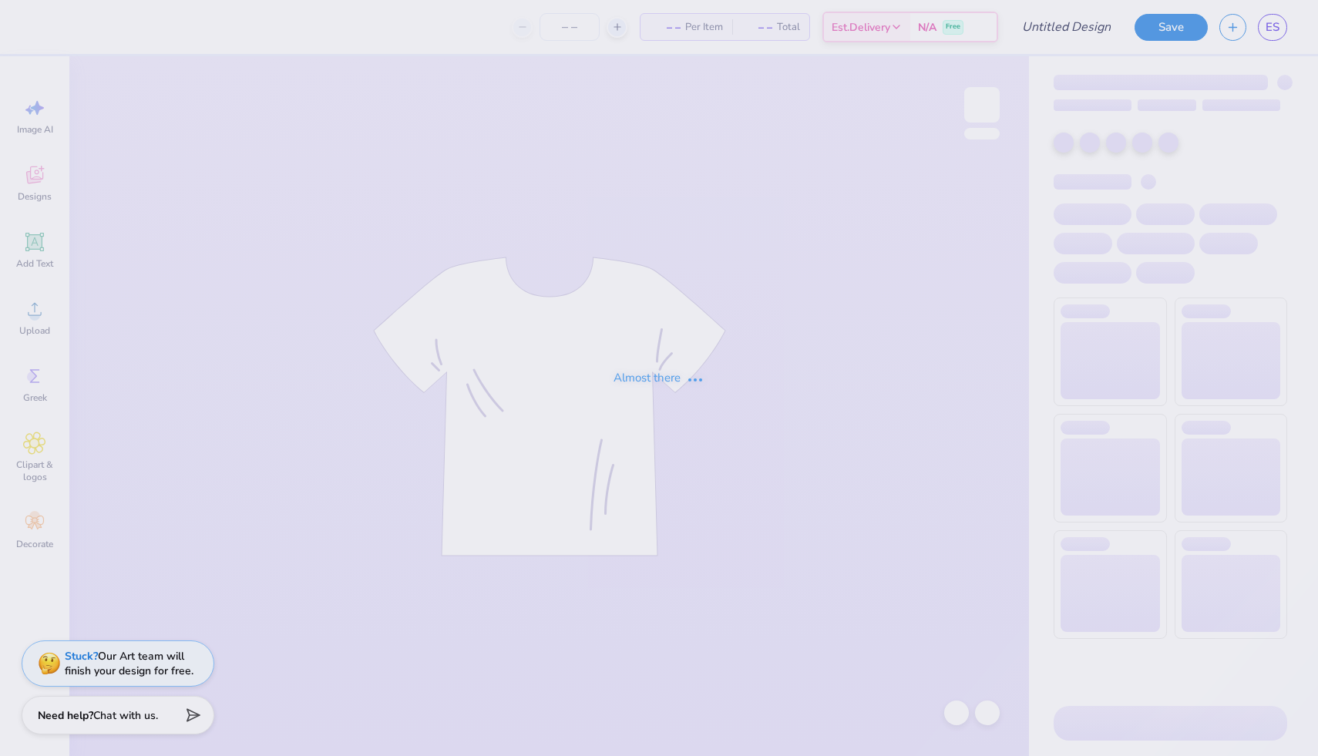
type input "Club Field Hockey"
type input "24"
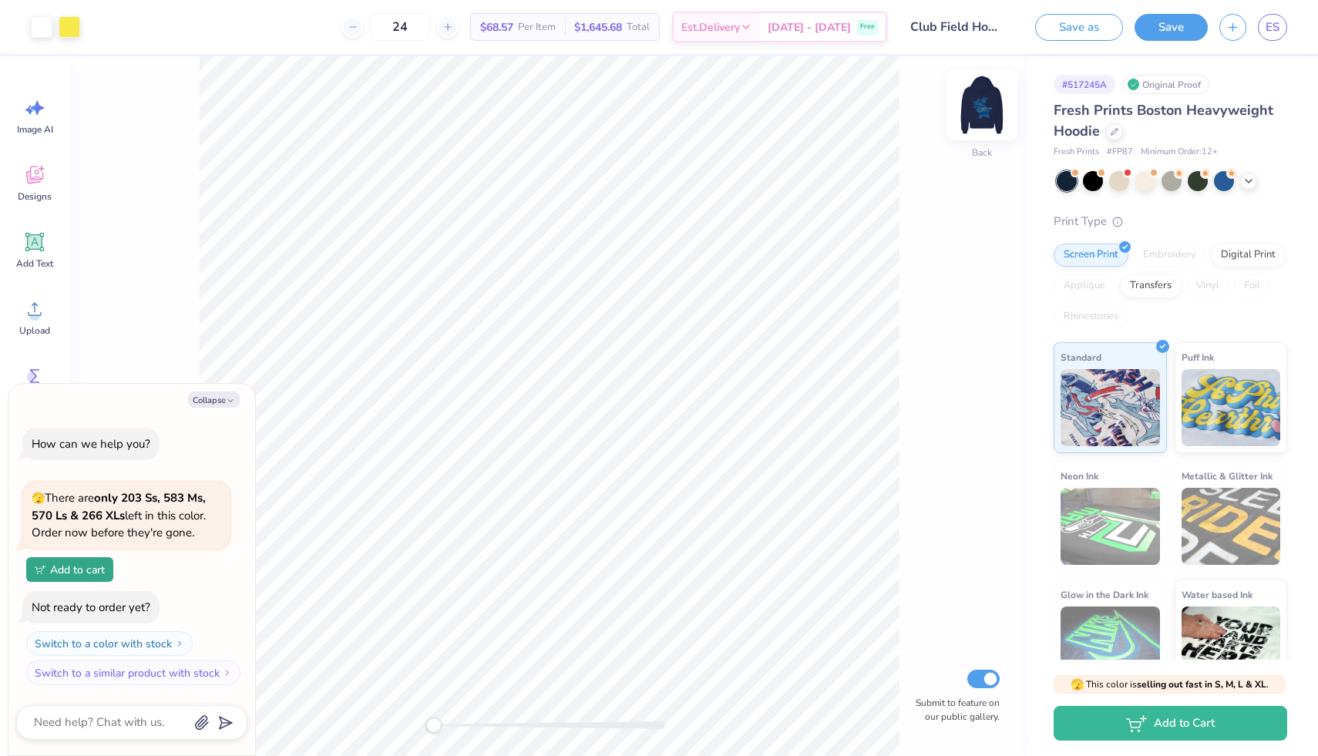
click at [988, 107] on img at bounding box center [982, 105] width 62 height 62
click at [977, 126] on img at bounding box center [982, 105] width 62 height 62
click at [977, 120] on img at bounding box center [982, 104] width 31 height 31
click at [427, 32] on input "24" at bounding box center [400, 27] width 60 height 28
click at [981, 101] on img at bounding box center [982, 105] width 62 height 62
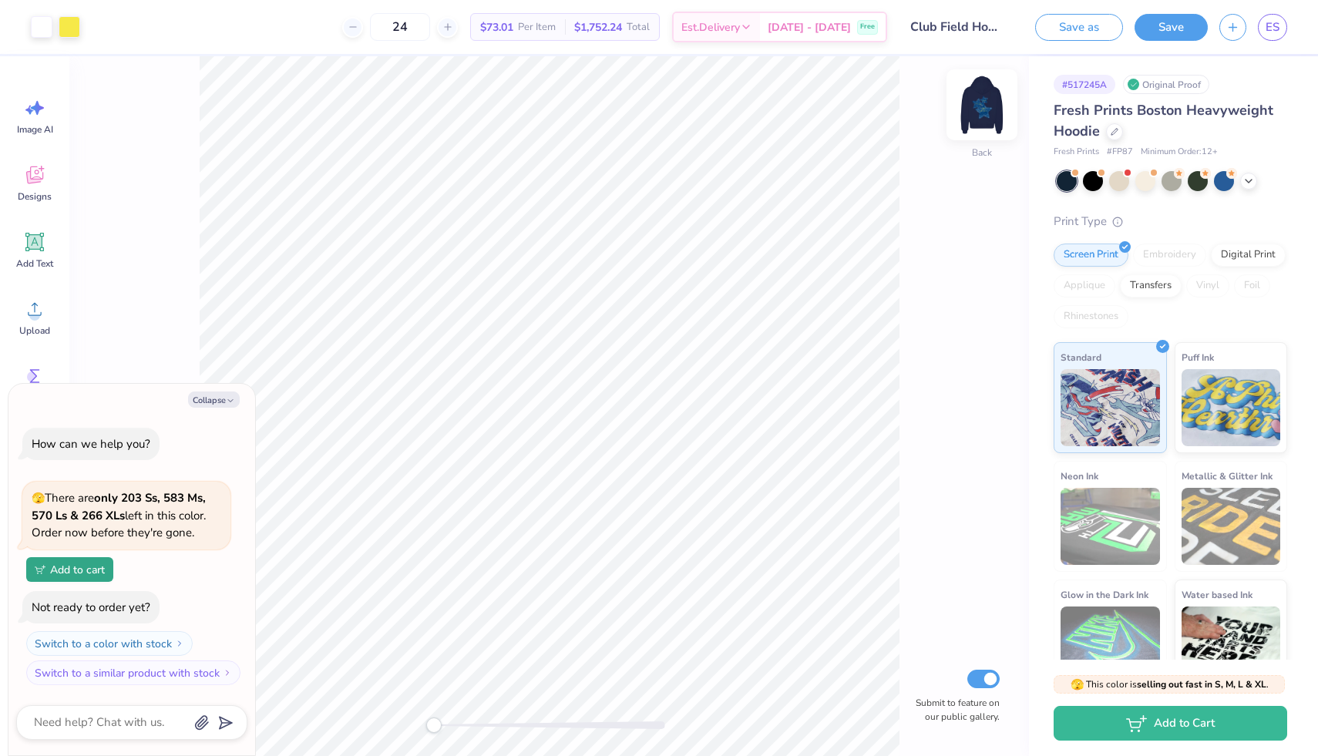
click at [981, 93] on img at bounding box center [982, 105] width 62 height 62
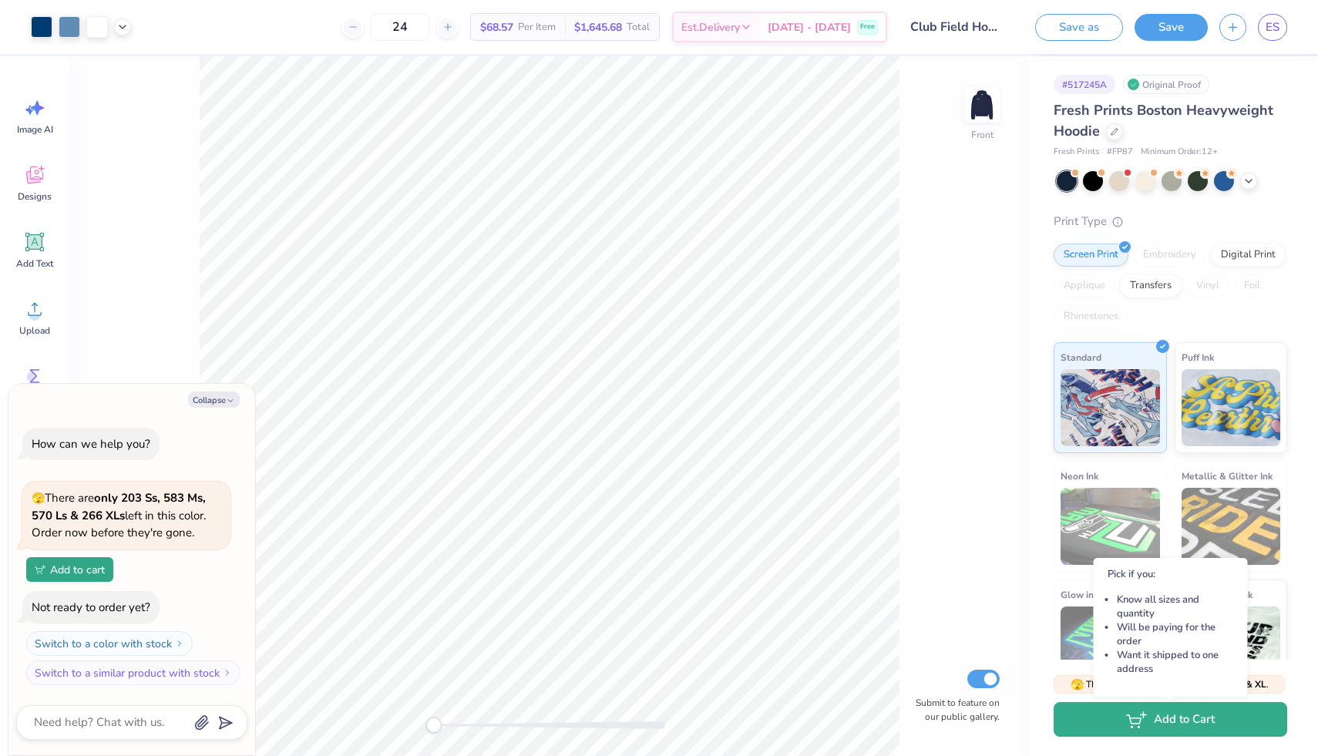
click at [1163, 728] on button "Add to Cart" at bounding box center [1171, 719] width 234 height 35
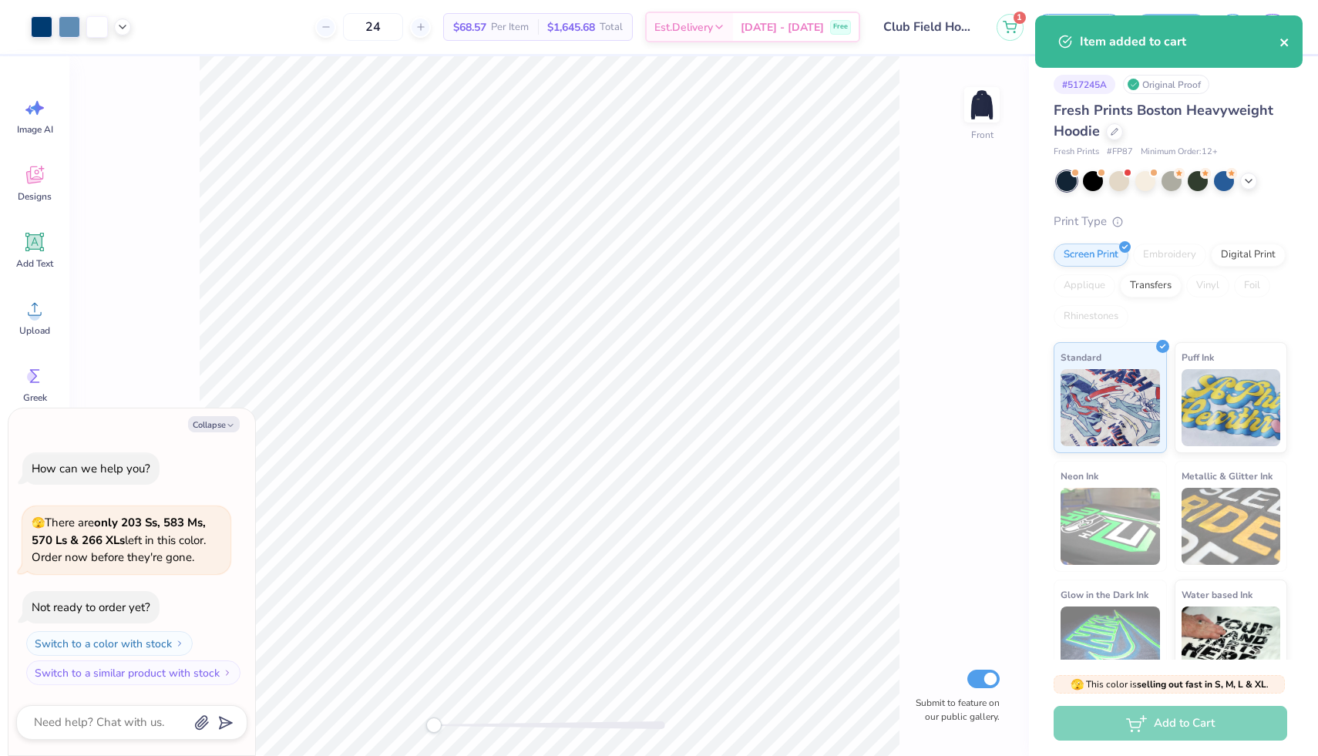
click at [1286, 48] on icon "close" at bounding box center [1285, 42] width 11 height 12
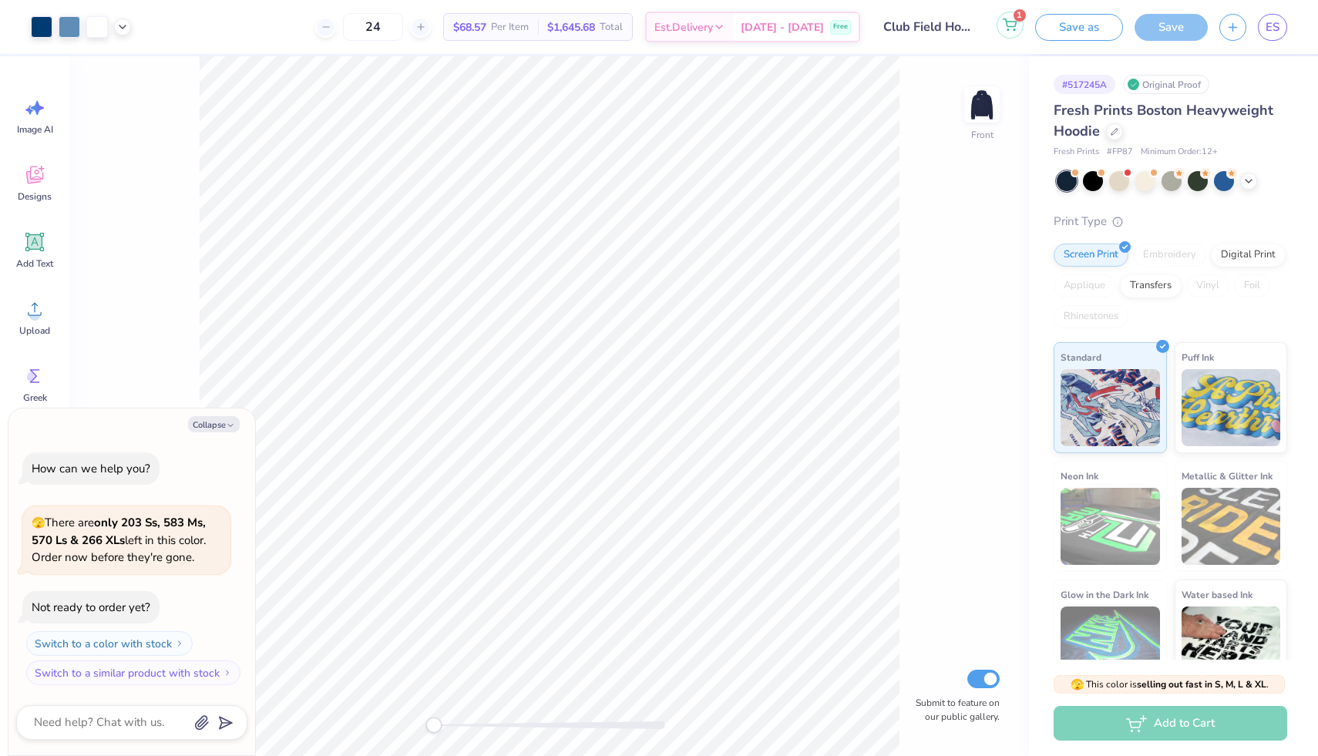
click at [1007, 35] on button "1" at bounding box center [1010, 25] width 27 height 27
type textarea "x"
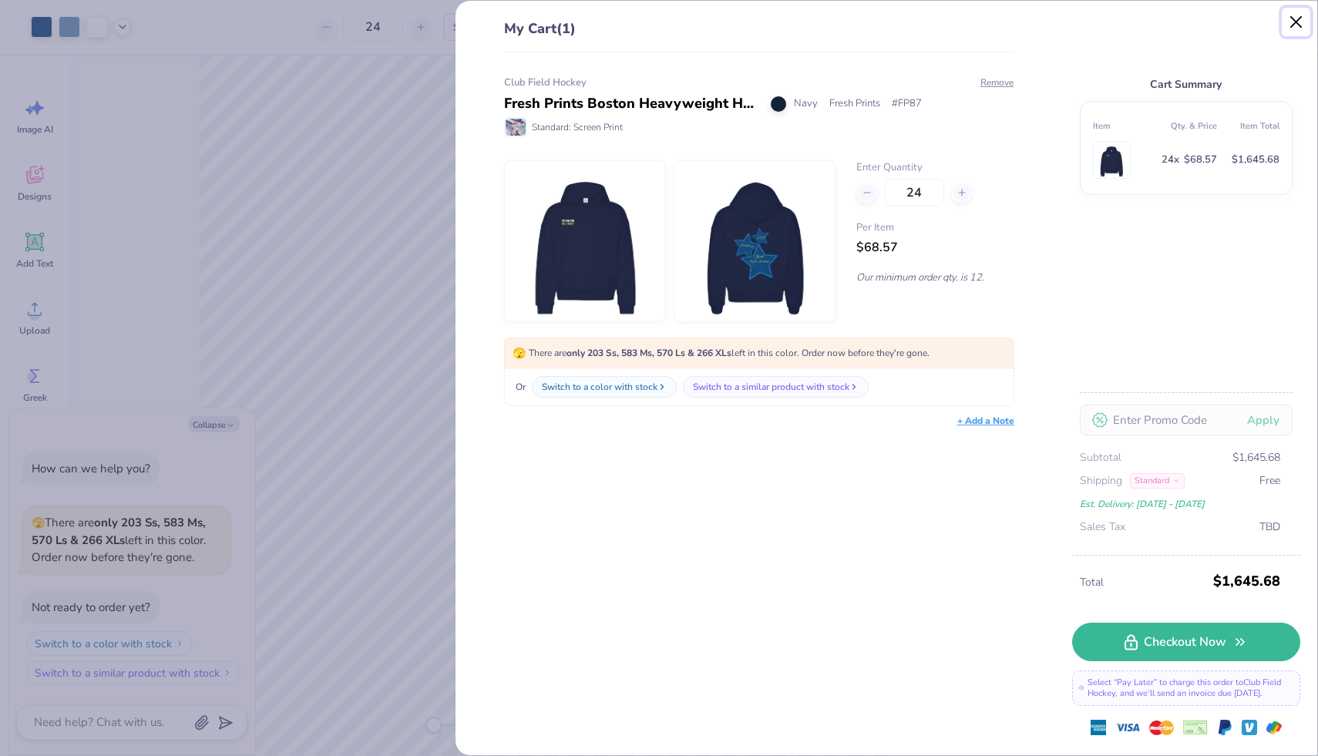
click at [1290, 29] on button "Close" at bounding box center [1296, 22] width 29 height 29
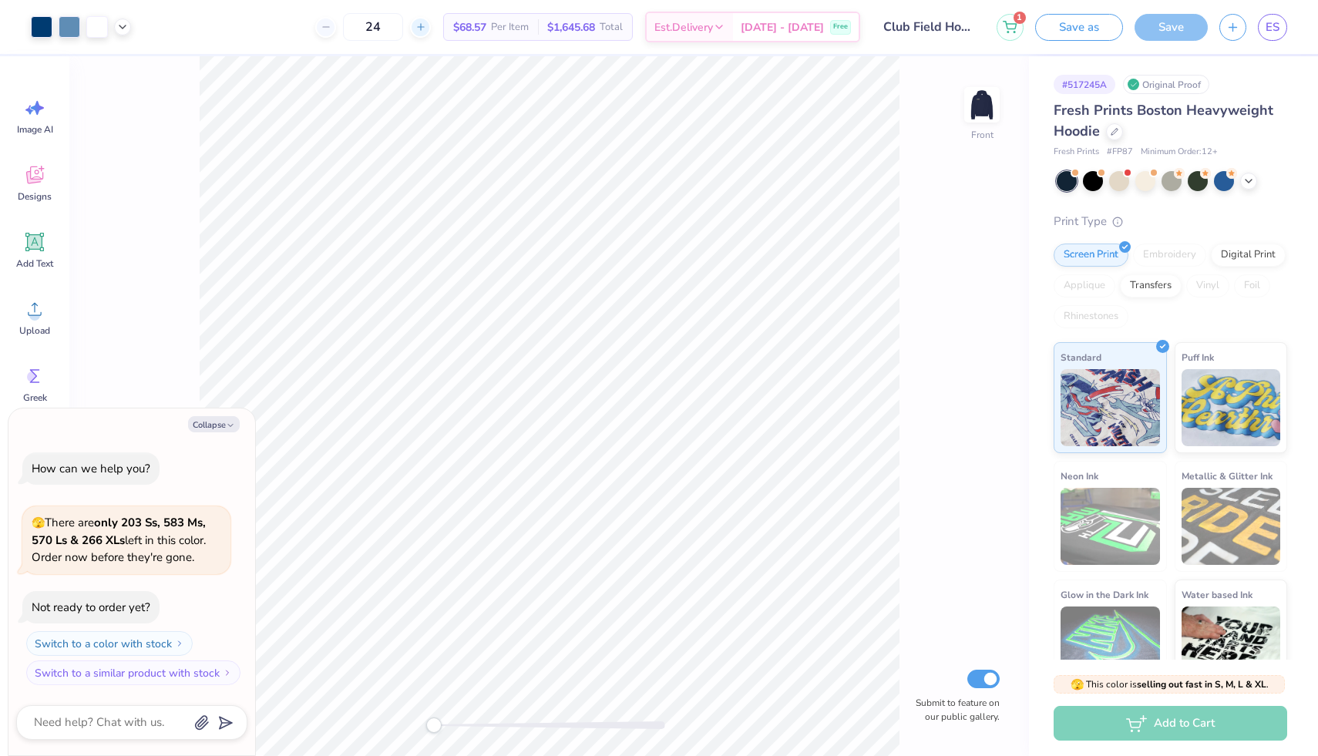
click at [426, 31] on icon at bounding box center [421, 27] width 11 height 11
type input "25"
type textarea "x"
click at [331, 31] on icon at bounding box center [326, 27] width 11 height 11
type input "24"
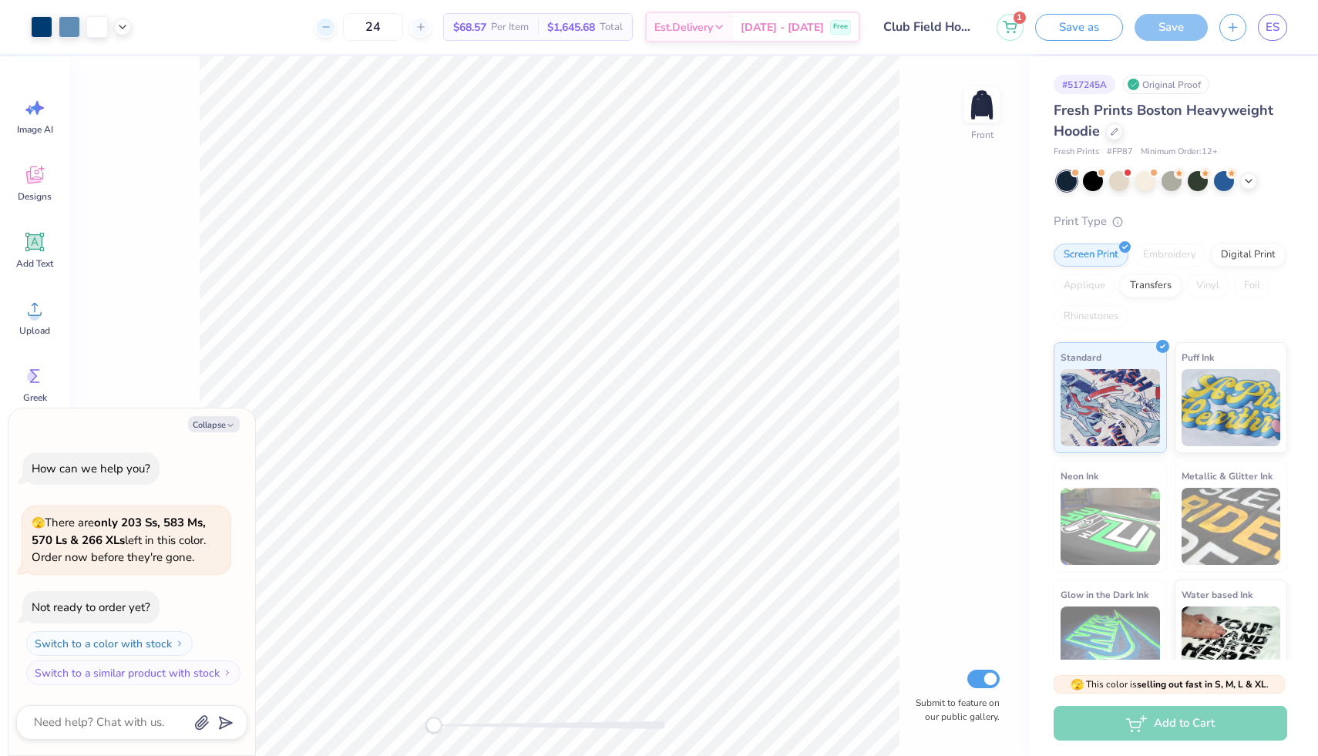
type textarea "x"
click at [431, 34] on div at bounding box center [420, 27] width 21 height 21
type input "25"
type textarea "x"
click at [336, 29] on div at bounding box center [325, 27] width 21 height 21
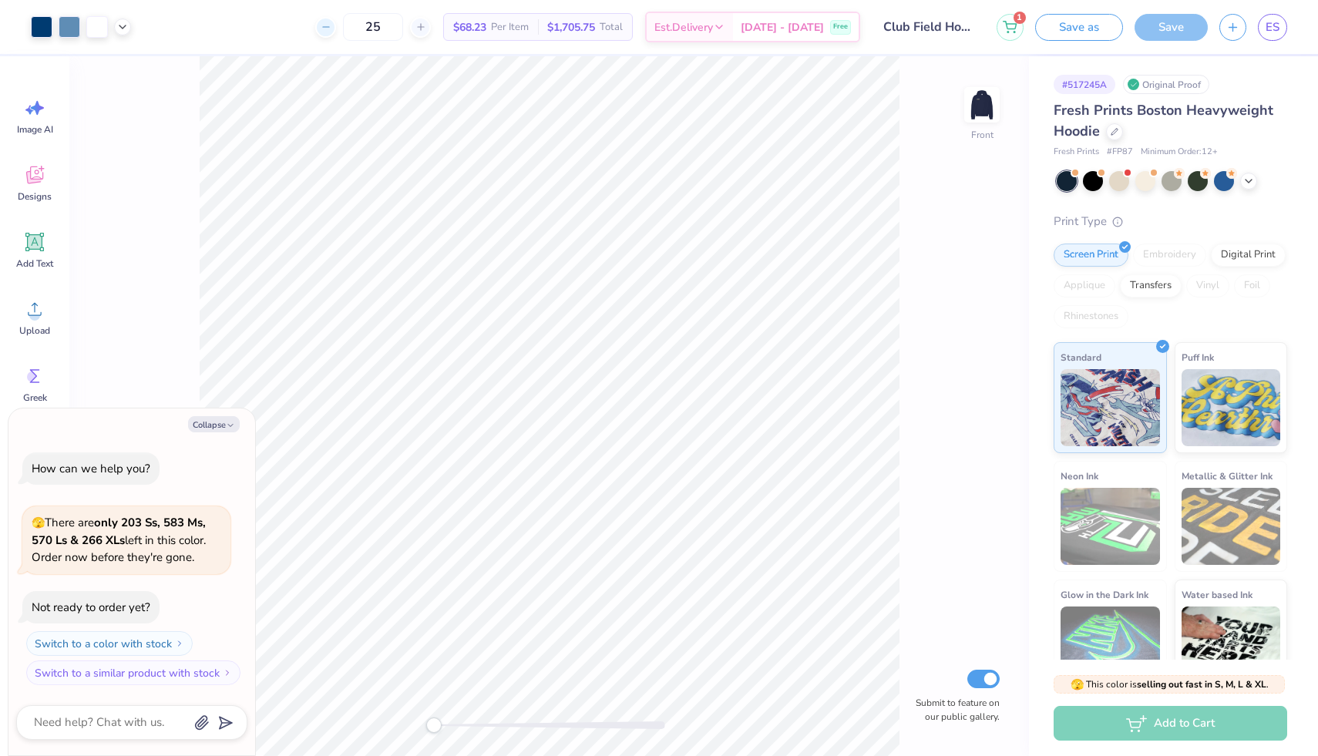
type input "24"
type textarea "x"
click at [1014, 32] on button "1" at bounding box center [1010, 25] width 27 height 27
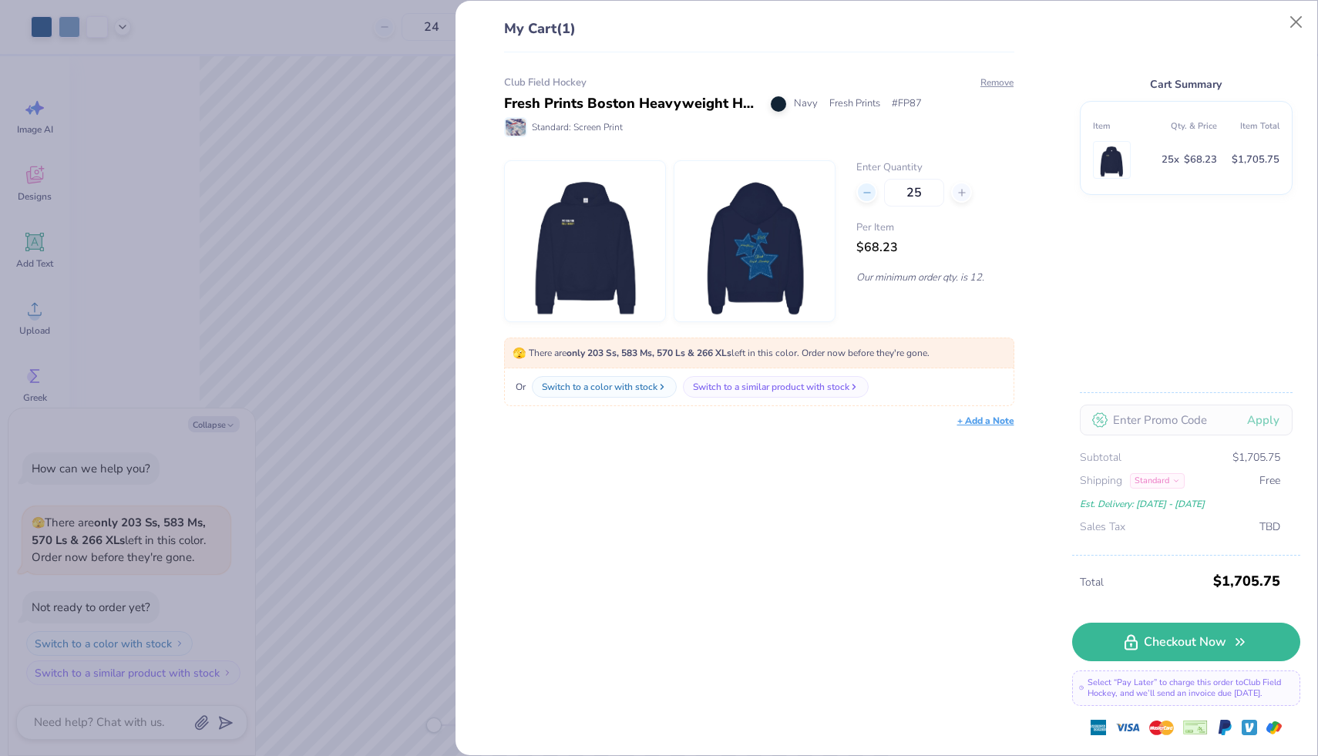
click at [871, 193] on icon at bounding box center [867, 192] width 11 height 11
type input "24"
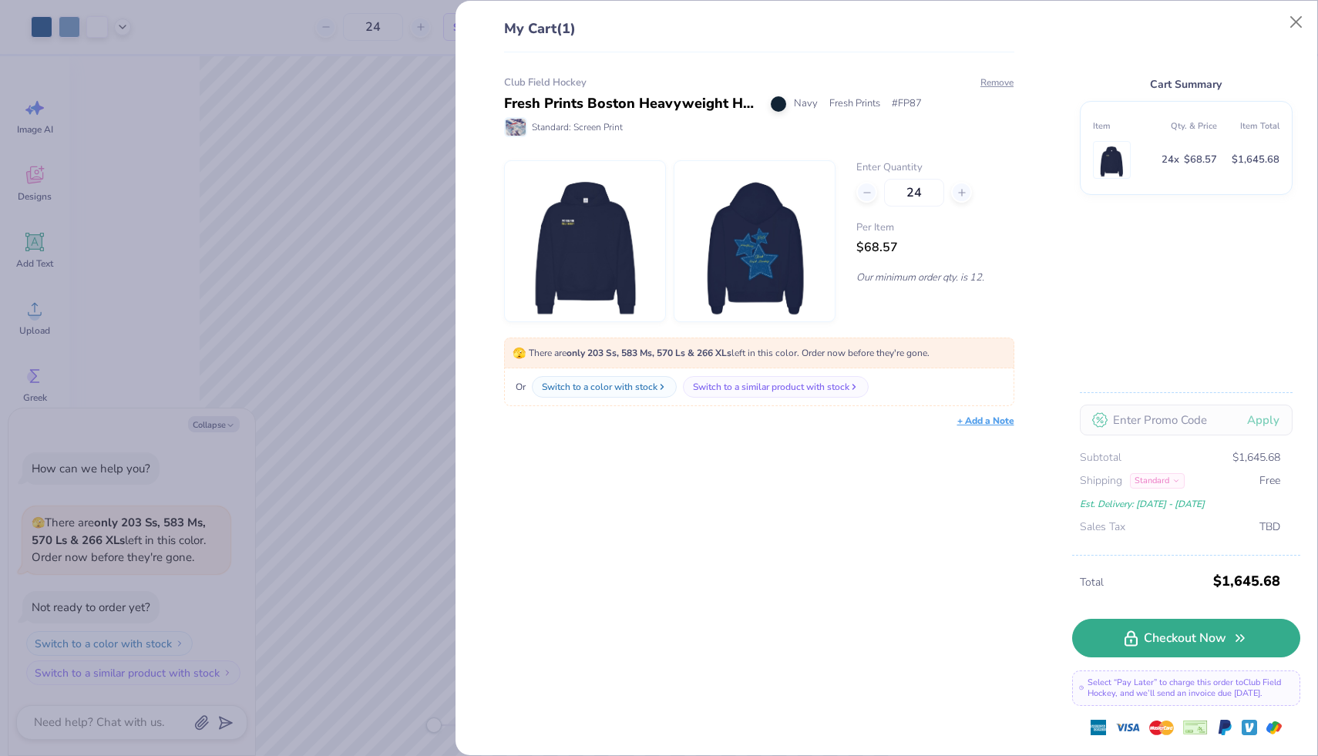
click at [1101, 631] on link "Checkout Now" at bounding box center [1186, 638] width 228 height 39
click at [385, 143] on div "My Cart (1) Club Field Hockey Fresh Prints Boston Heavyweight Hoodie Navy Fresh…" at bounding box center [659, 378] width 1318 height 756
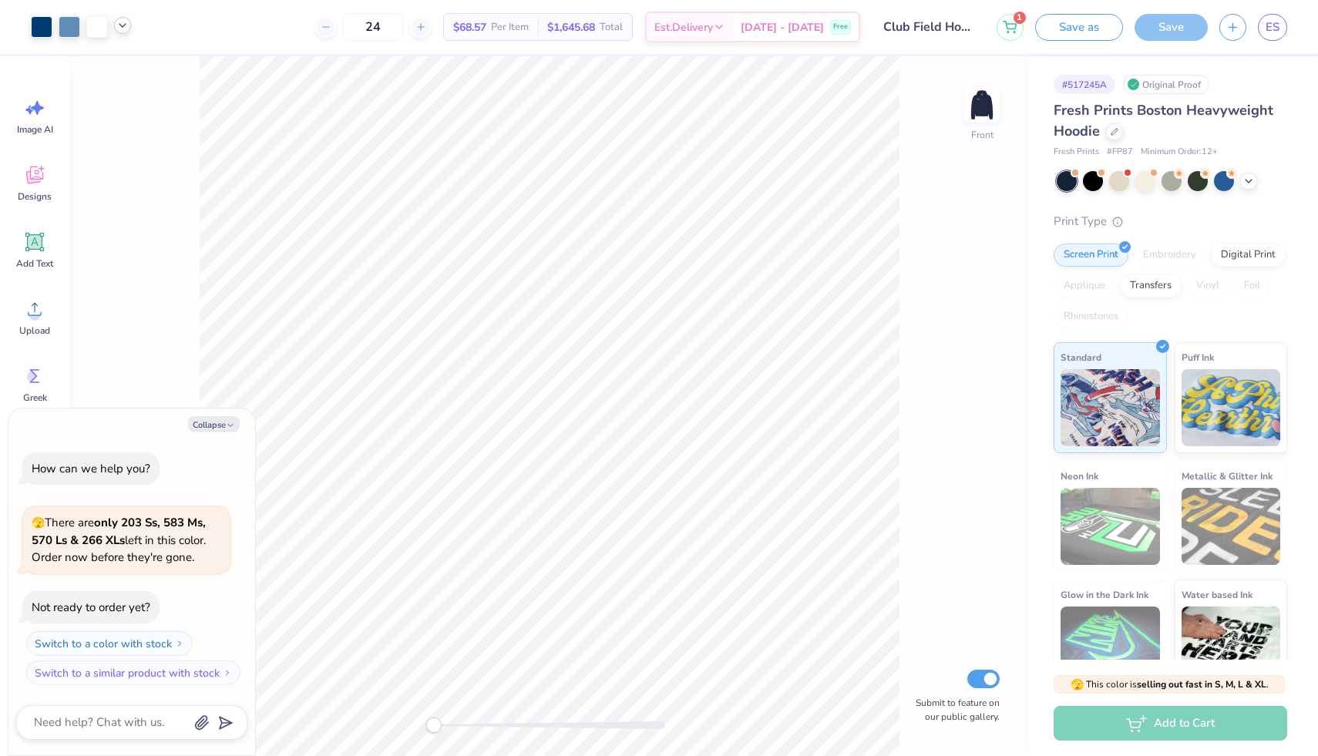
click at [125, 26] on icon at bounding box center [122, 25] width 12 height 12
click at [173, 22] on div "24 $68.57 Per Item $1,645.68 Total Est. Delivery Sep 21 - 24 Free" at bounding box center [502, 27] width 718 height 54
click at [199, 427] on button "Collapse" at bounding box center [214, 424] width 52 height 16
type textarea "x"
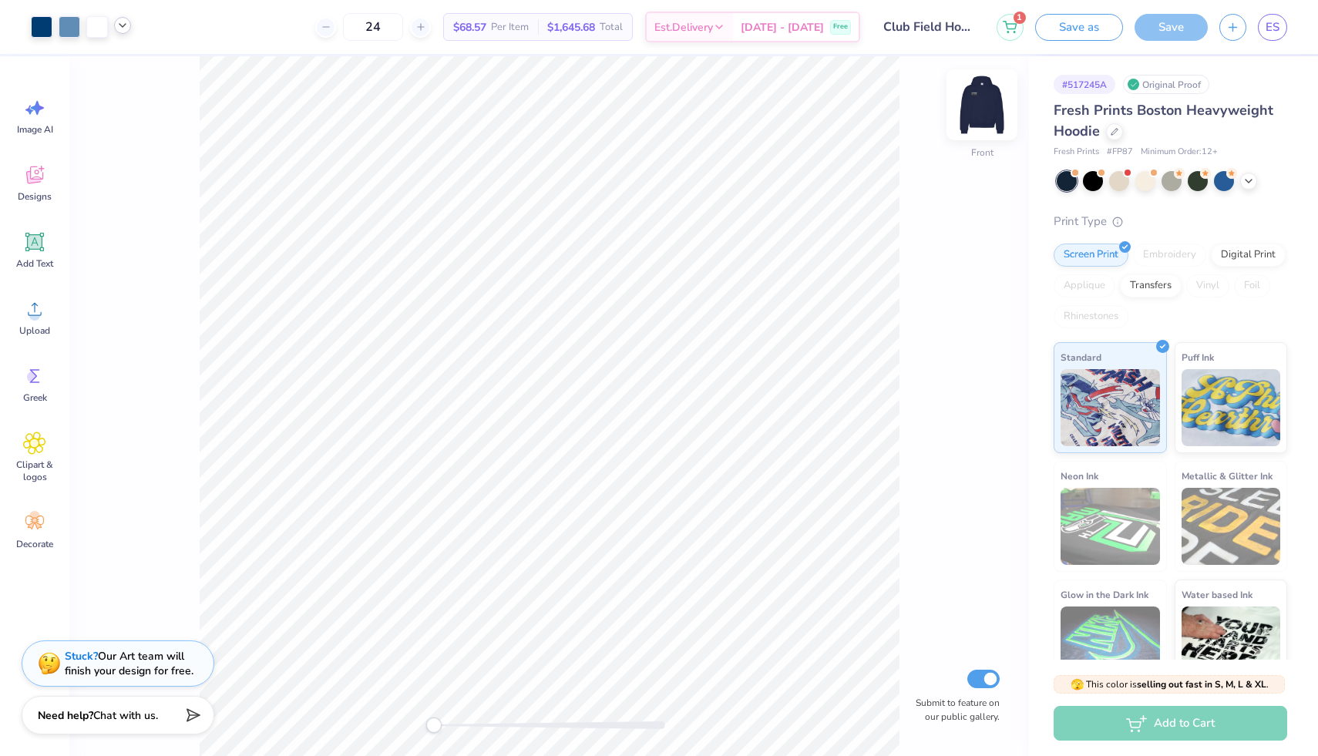
click at [988, 103] on img at bounding box center [982, 105] width 62 height 62
click at [988, 103] on img at bounding box center [982, 104] width 31 height 31
click at [988, 104] on img at bounding box center [982, 105] width 62 height 62
click at [988, 105] on img at bounding box center [982, 105] width 62 height 62
click at [39, 177] on icon at bounding box center [34, 174] width 23 height 23
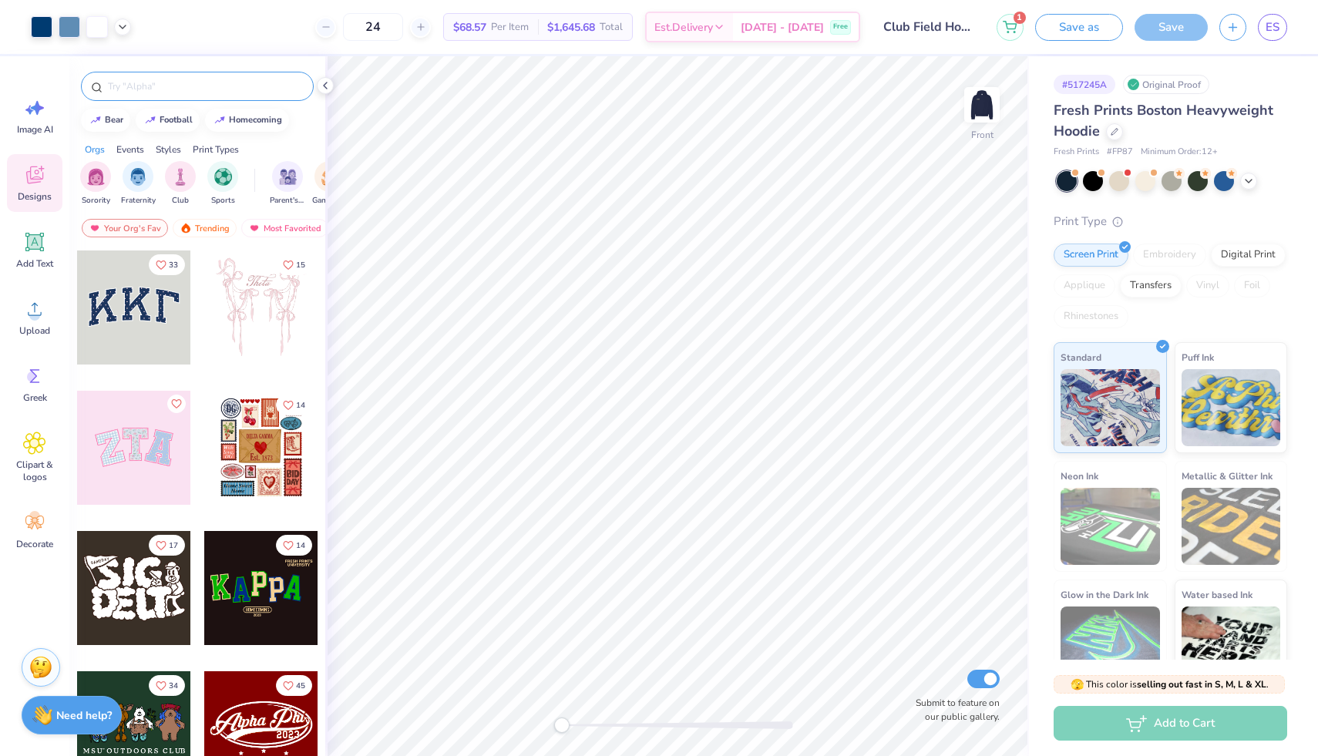
click at [168, 90] on input "text" at bounding box center [204, 86] width 197 height 15
type input "stars"
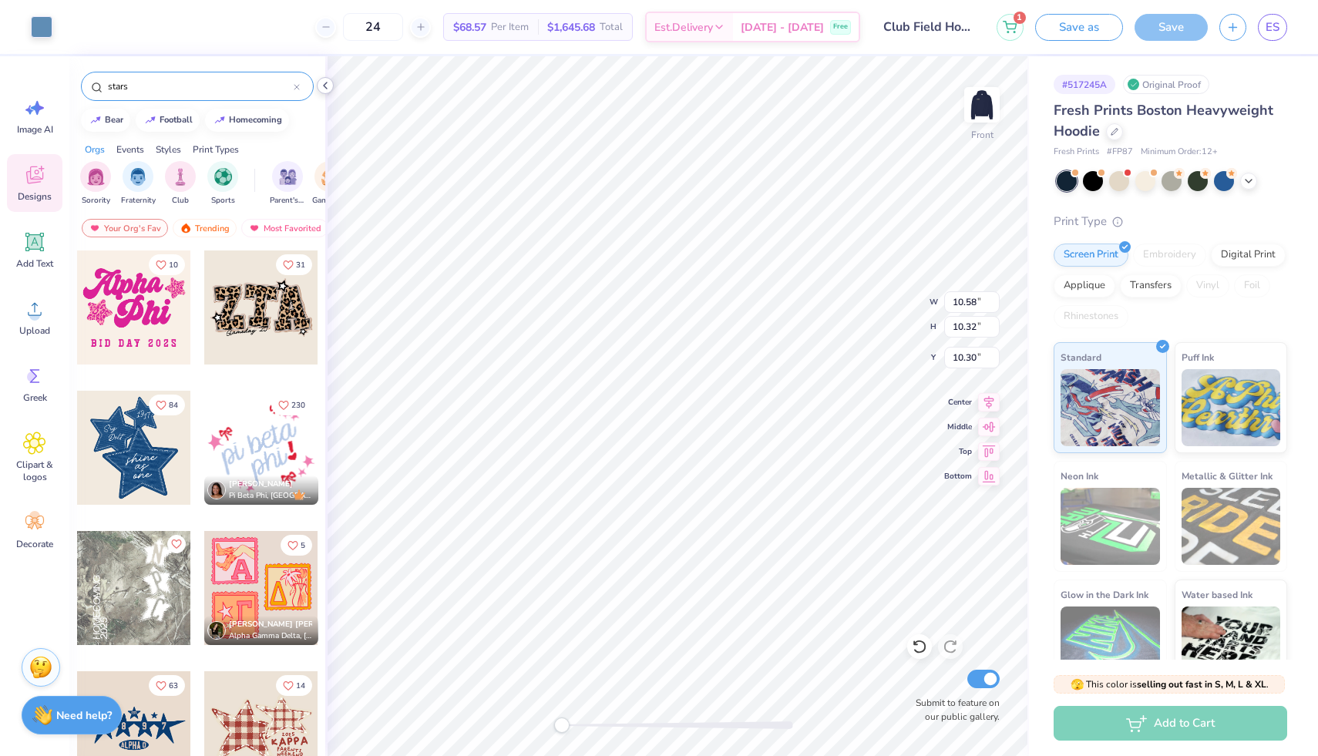
click at [331, 84] on icon at bounding box center [325, 85] width 12 height 12
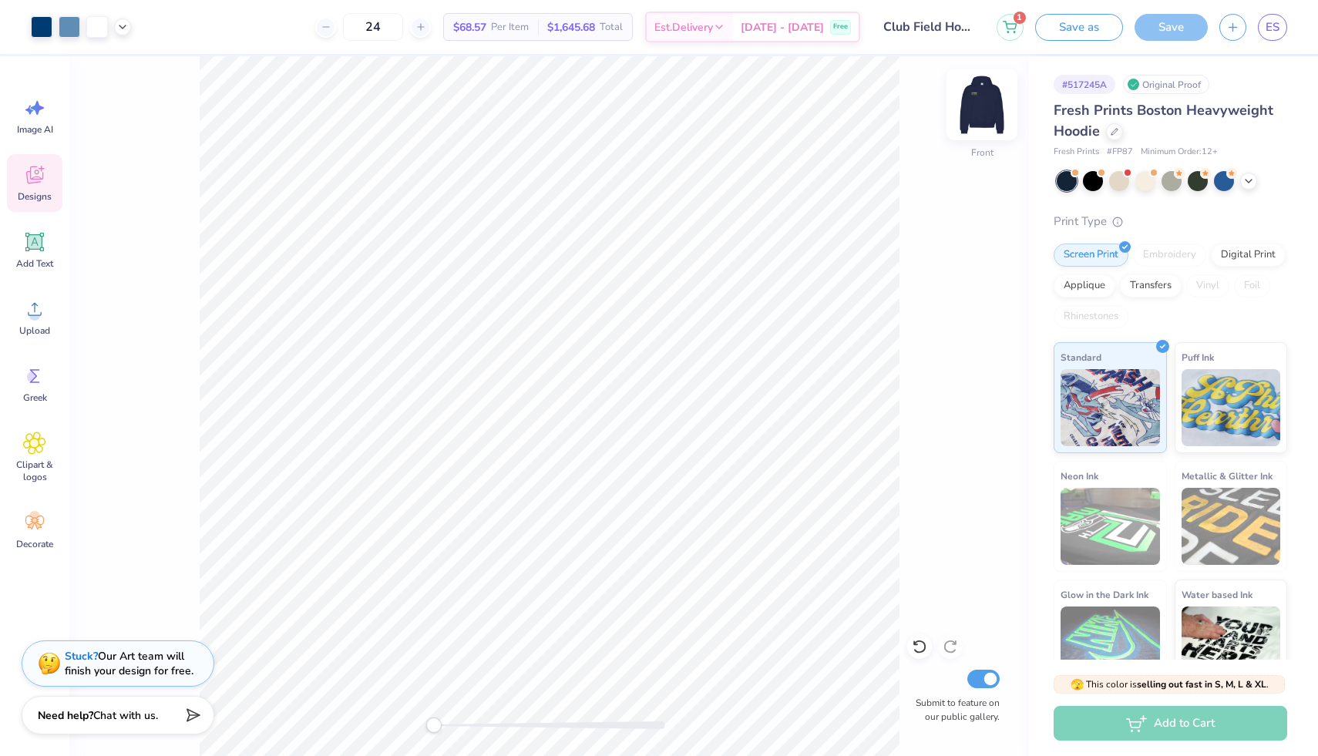
click at [992, 93] on img at bounding box center [982, 105] width 62 height 62
click at [991, 96] on img at bounding box center [982, 105] width 62 height 62
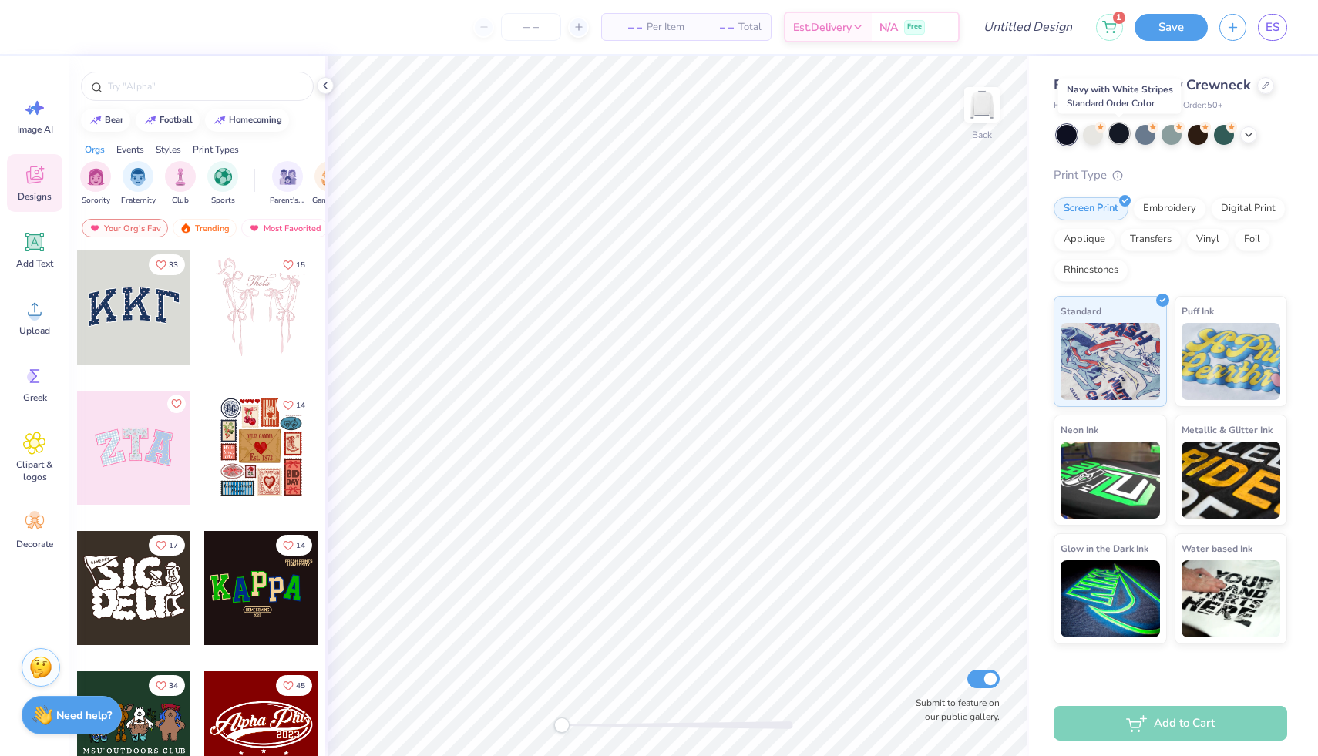
click at [1115, 136] on div at bounding box center [1119, 133] width 20 height 20
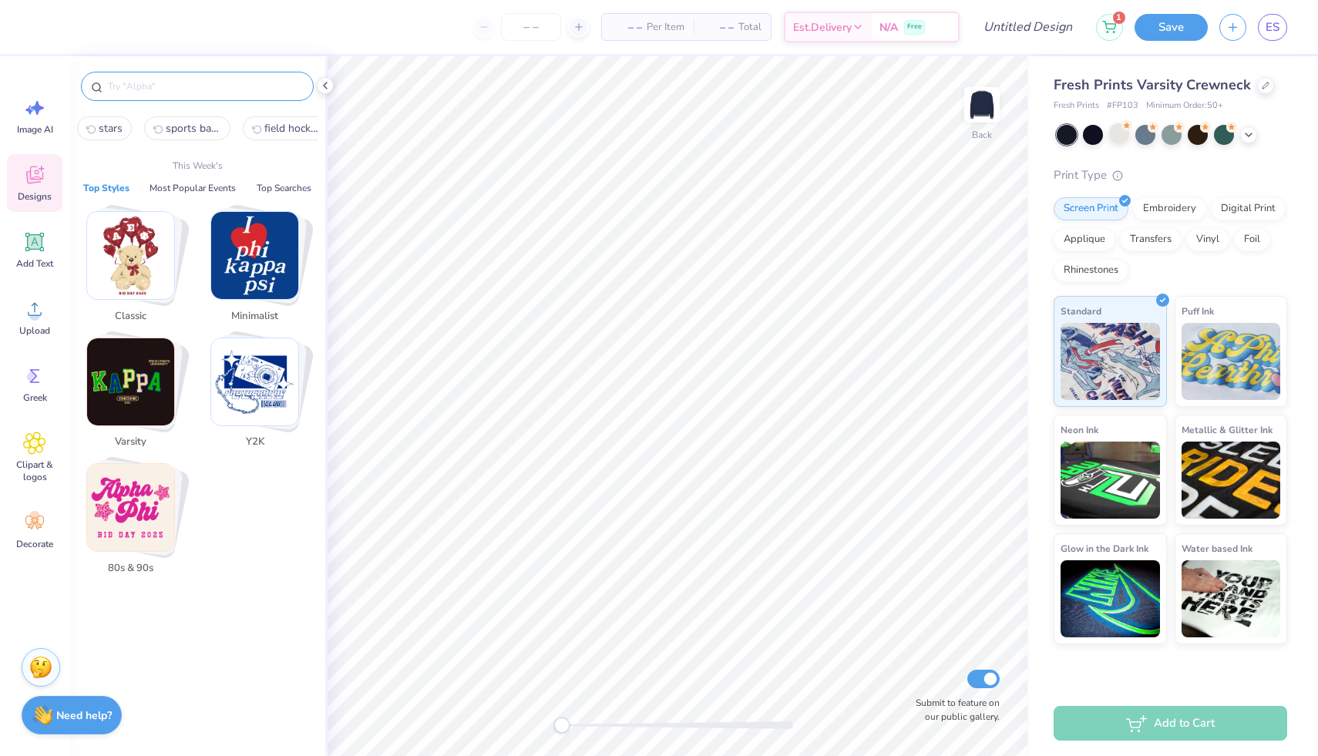
click at [136, 91] on input "text" at bounding box center [204, 86] width 197 height 15
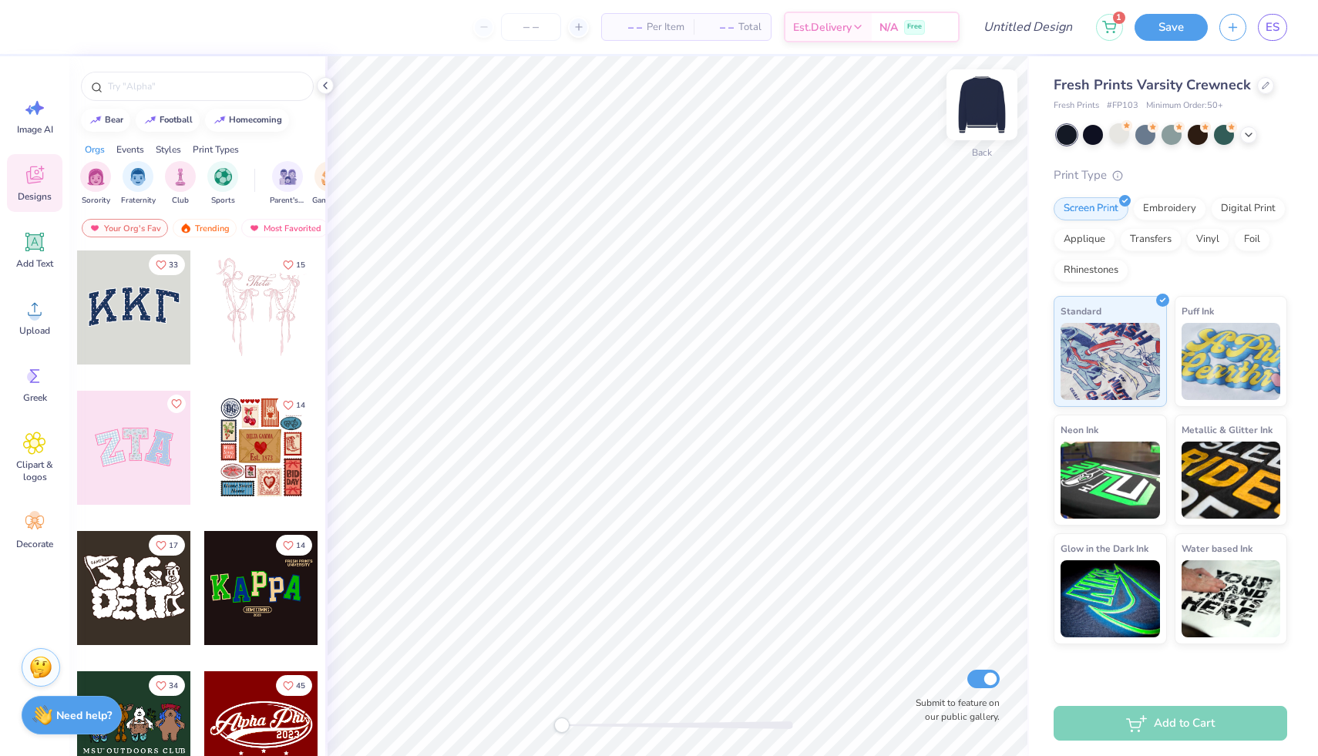
click at [992, 102] on img at bounding box center [982, 105] width 62 height 62
click at [151, 95] on div at bounding box center [197, 86] width 233 height 29
click at [166, 77] on div at bounding box center [197, 86] width 233 height 29
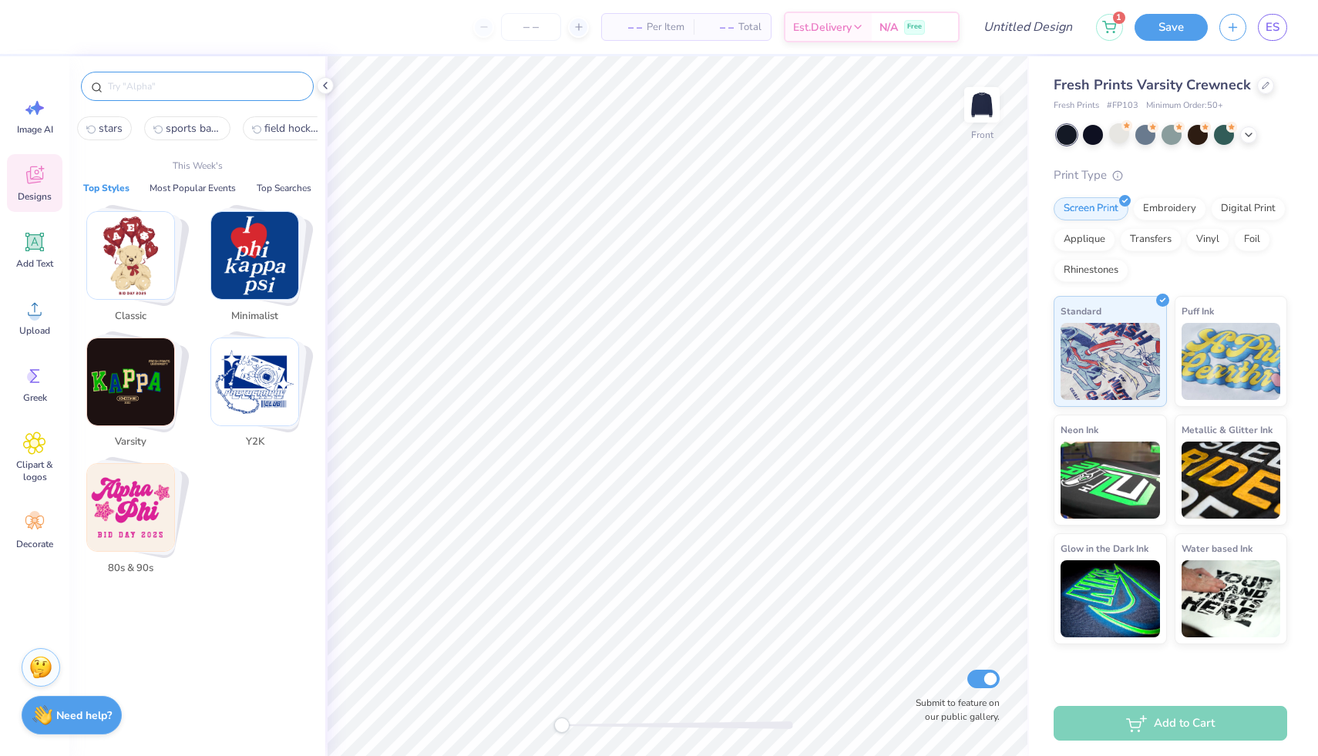
click at [159, 89] on input "text" at bounding box center [204, 86] width 197 height 15
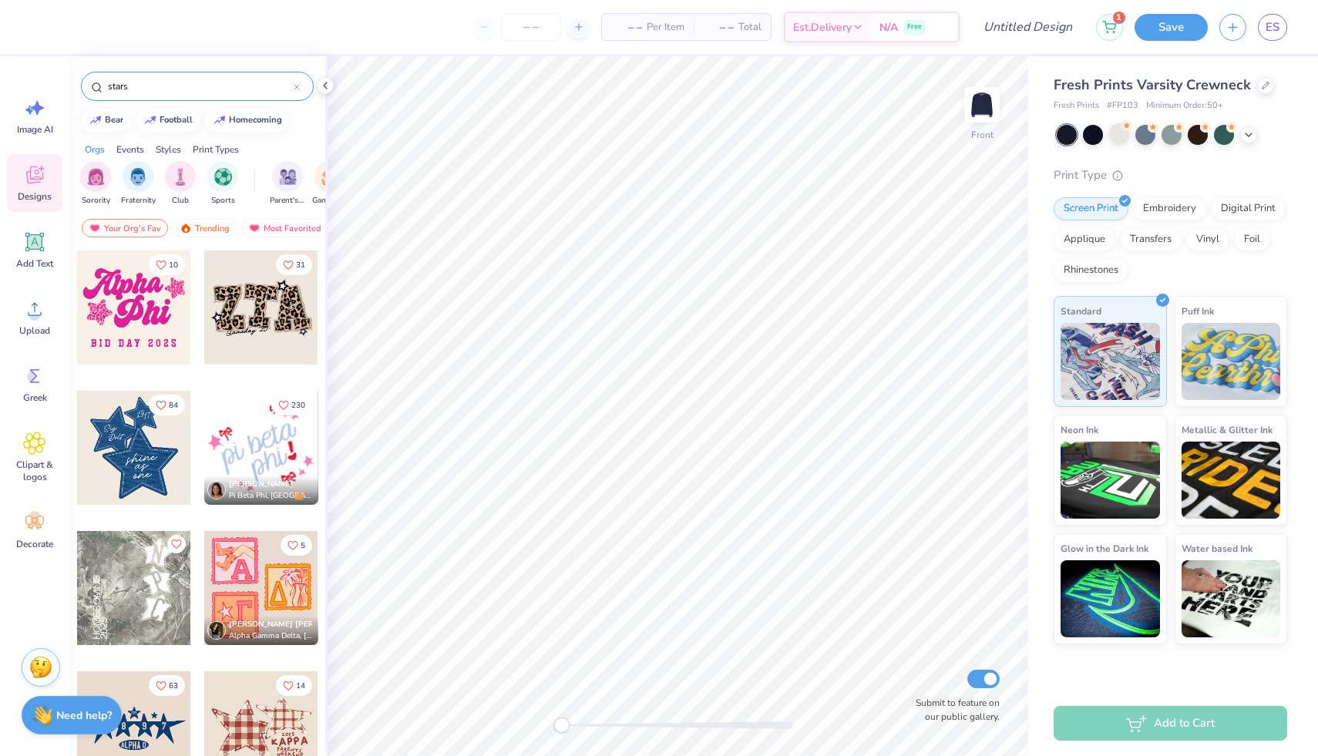
type input "stars"
click at [133, 433] on div at bounding box center [134, 448] width 114 height 114
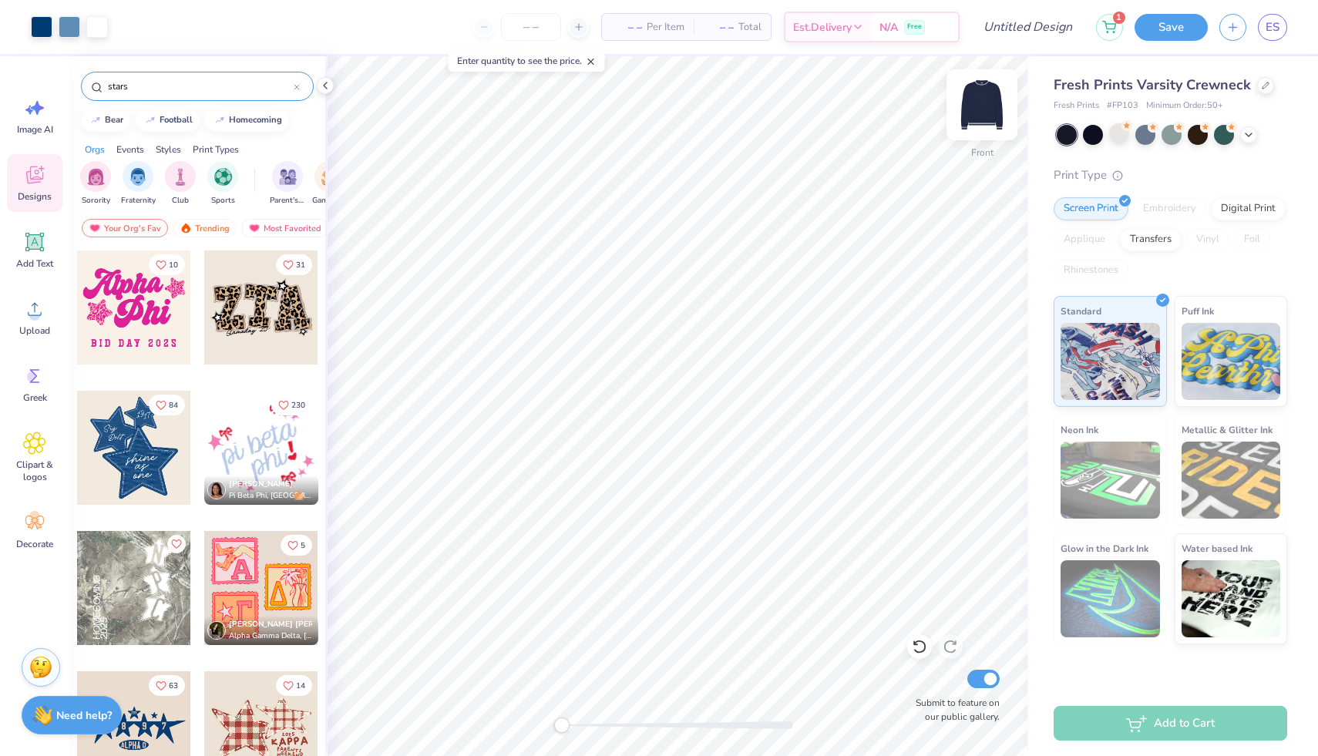
click at [978, 98] on img at bounding box center [982, 105] width 62 height 62
